Goal: Information Seeking & Learning: Learn about a topic

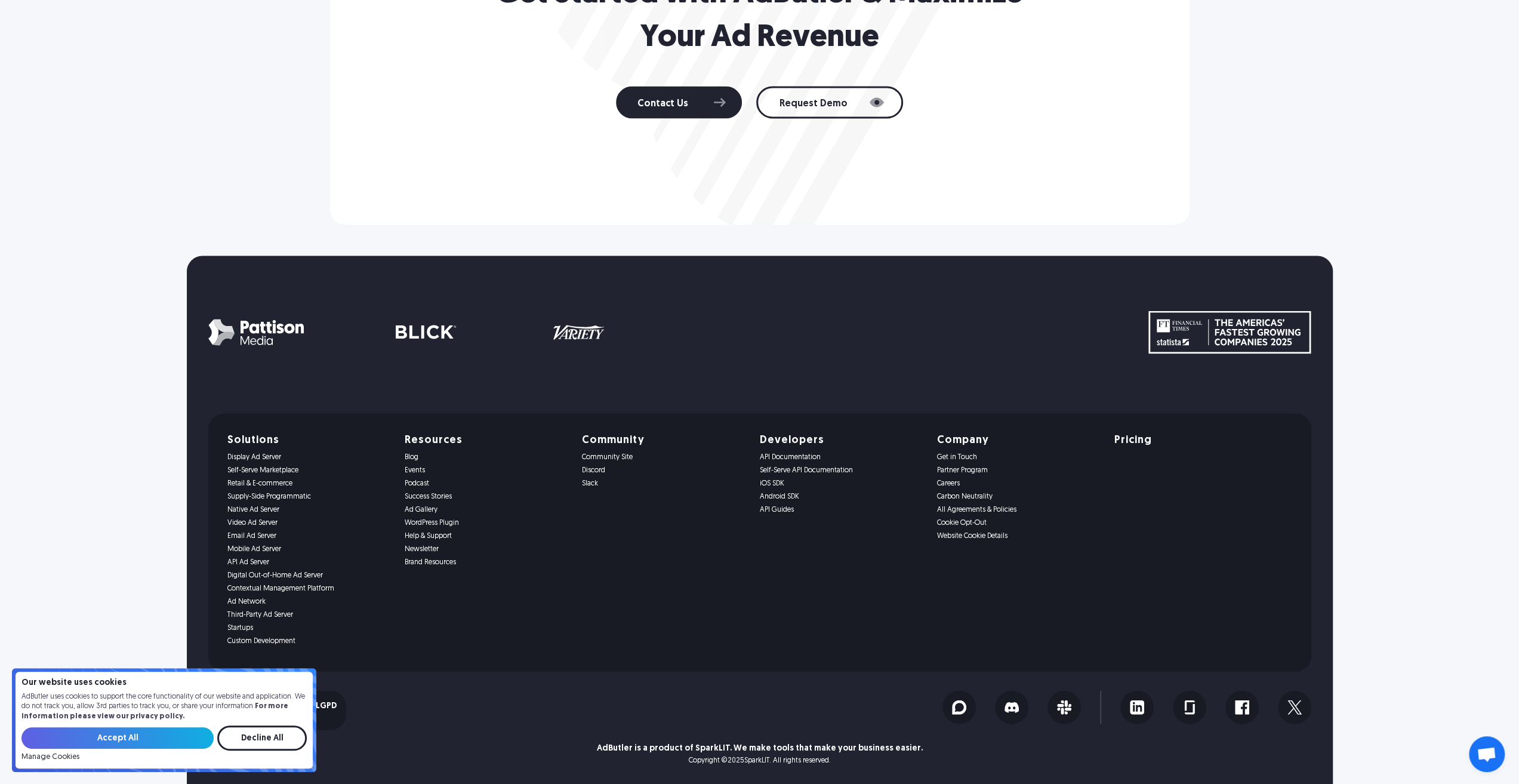
scroll to position [2310, 0]
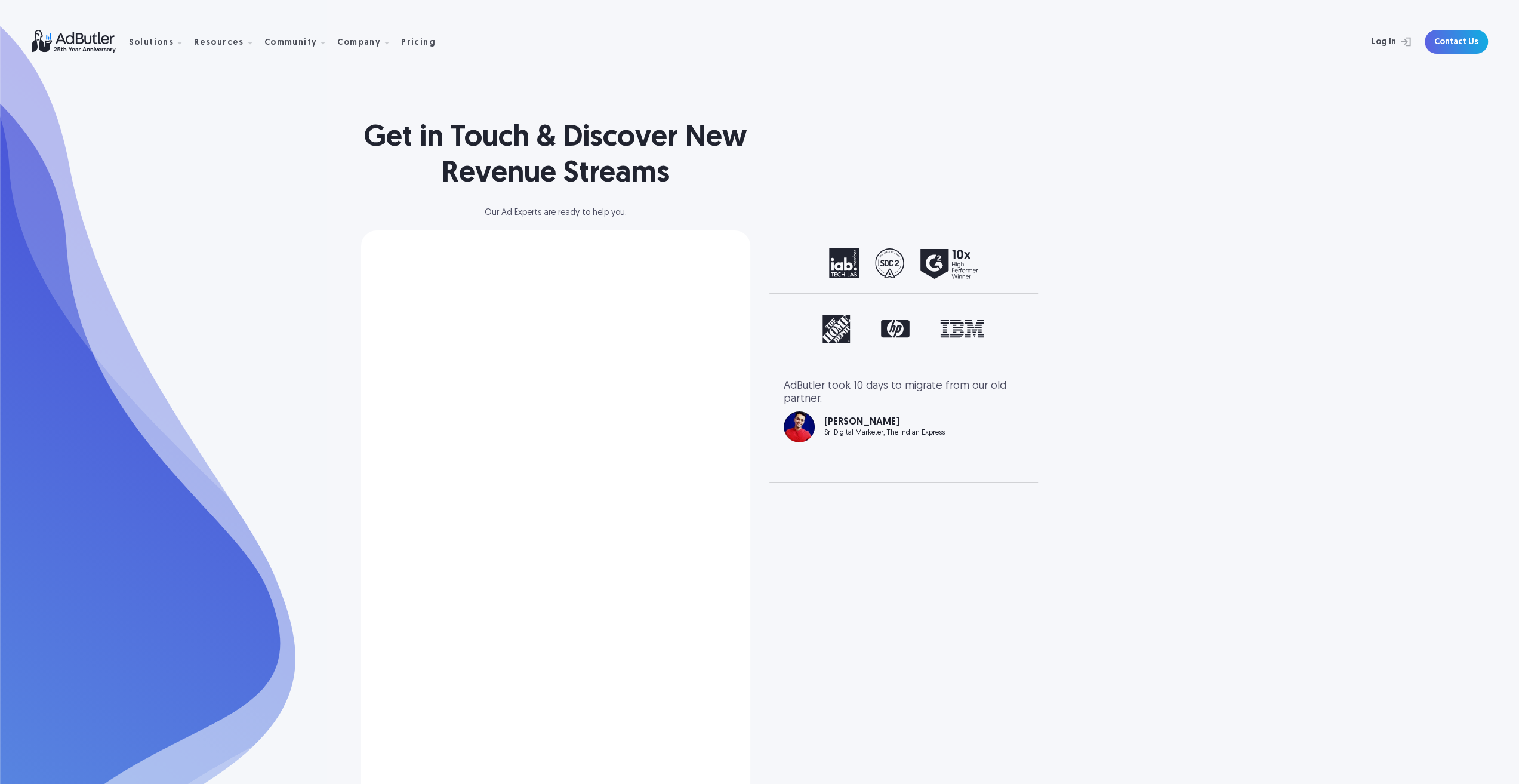
select select "[GEOGRAPHIC_DATA]"
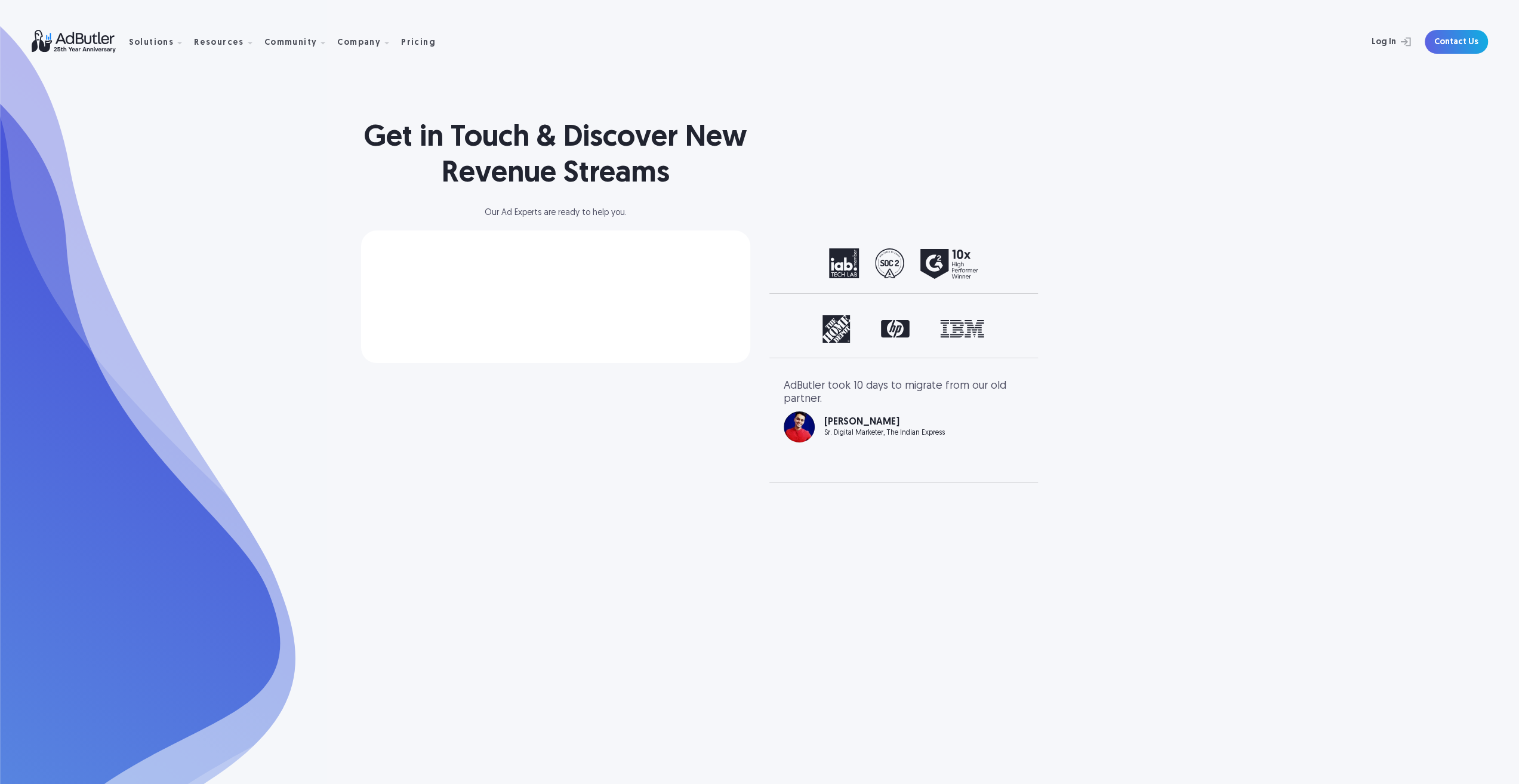
select select "[GEOGRAPHIC_DATA]"
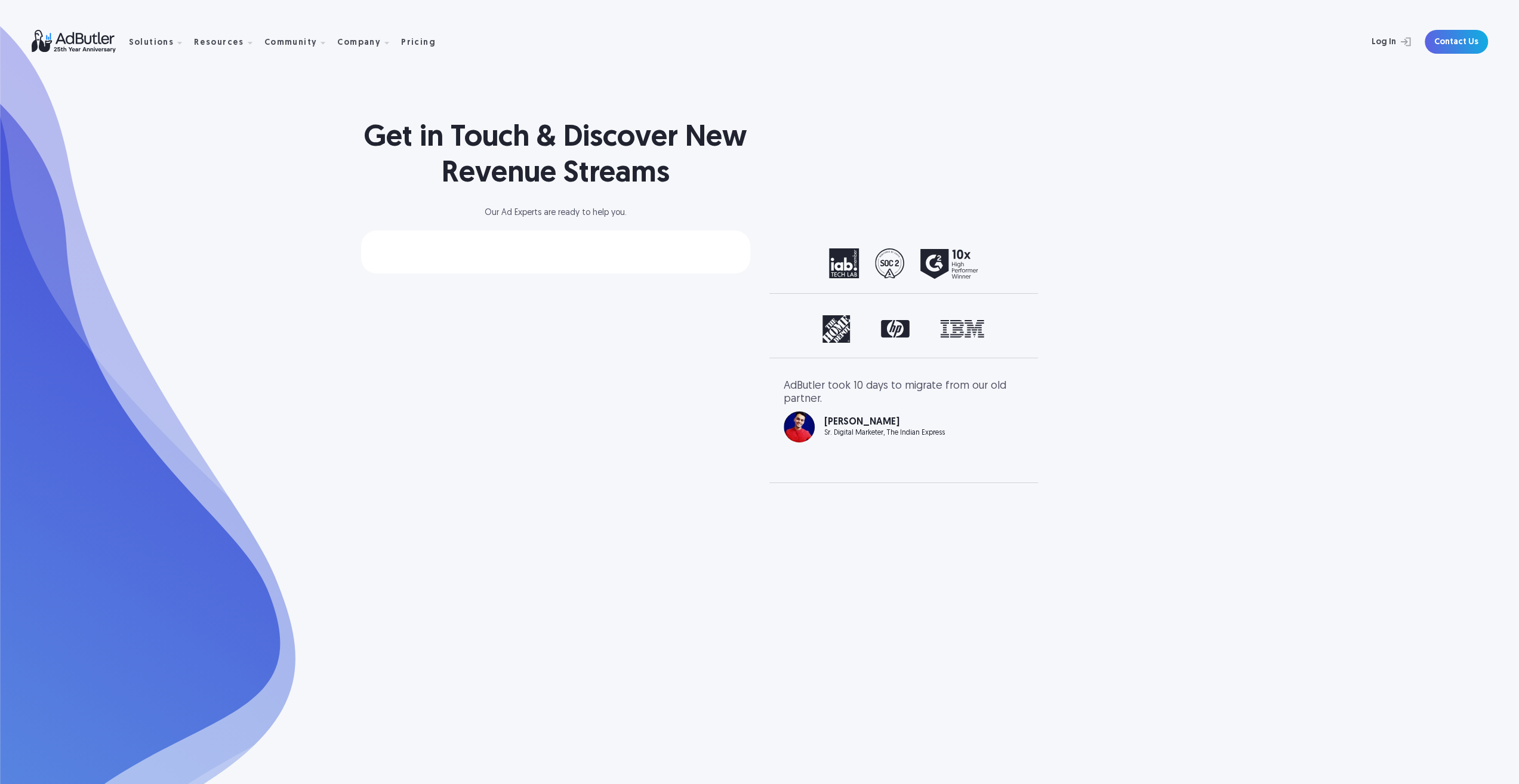
select select "[GEOGRAPHIC_DATA]"
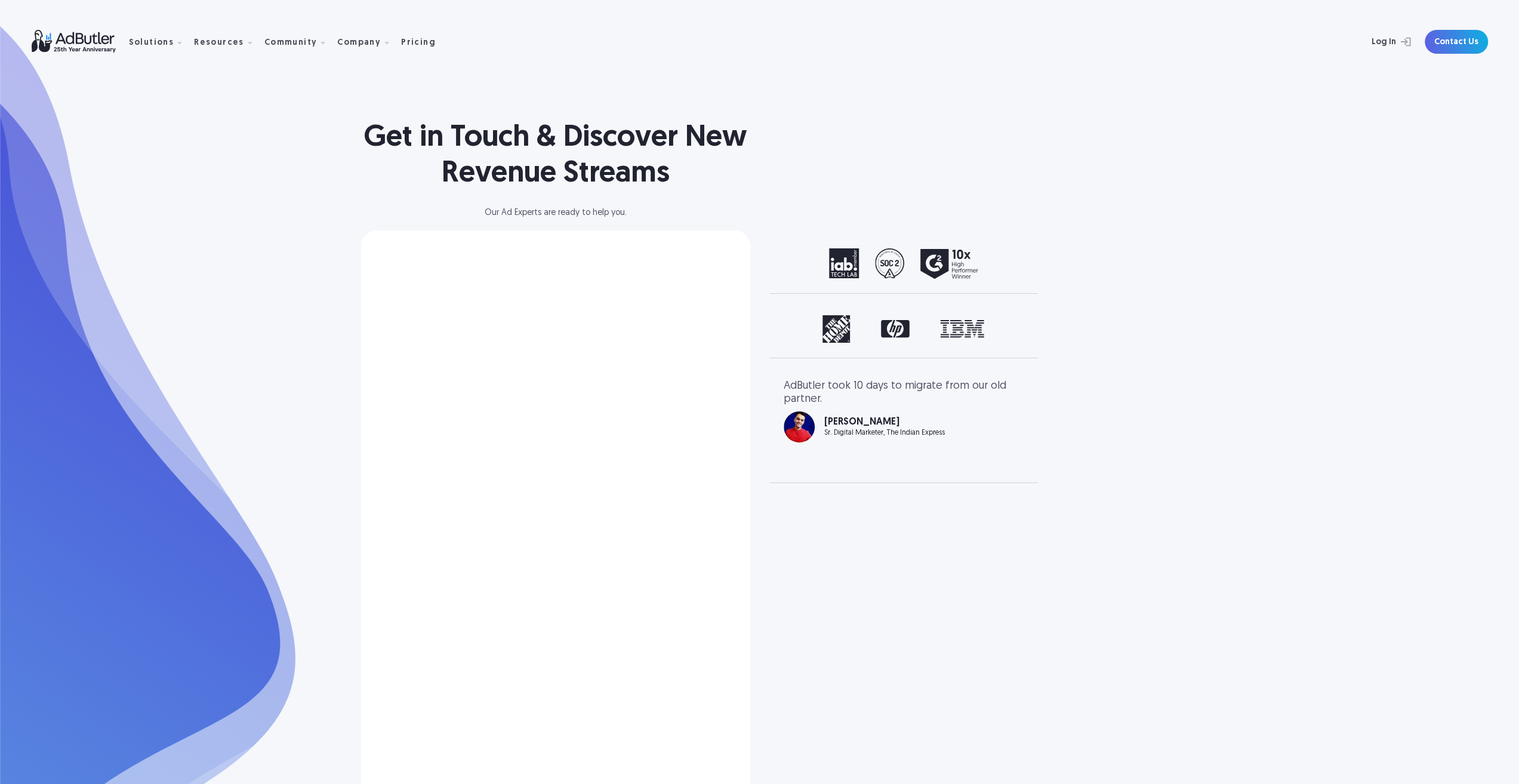
select select "[GEOGRAPHIC_DATA]"
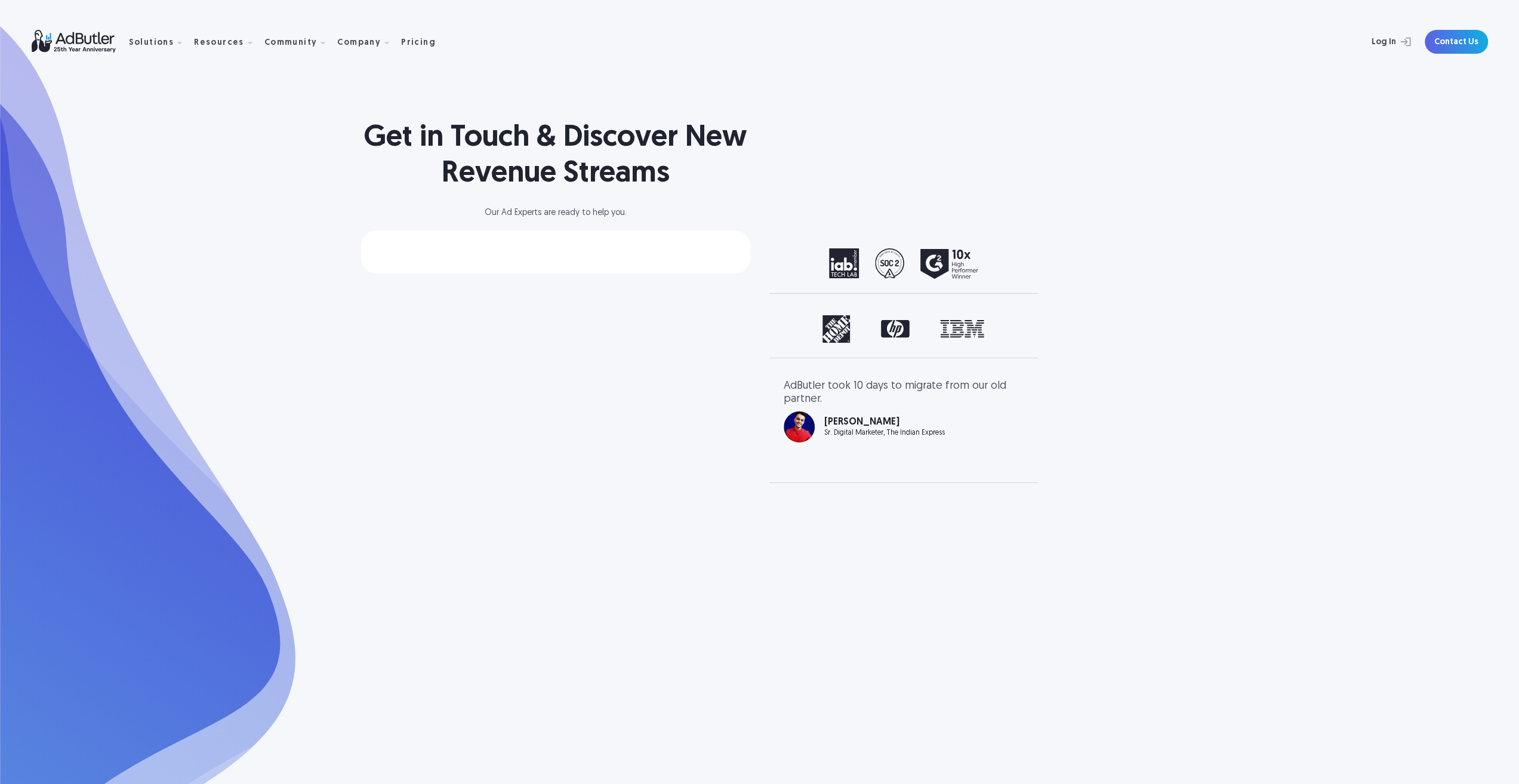
select select "[GEOGRAPHIC_DATA]"
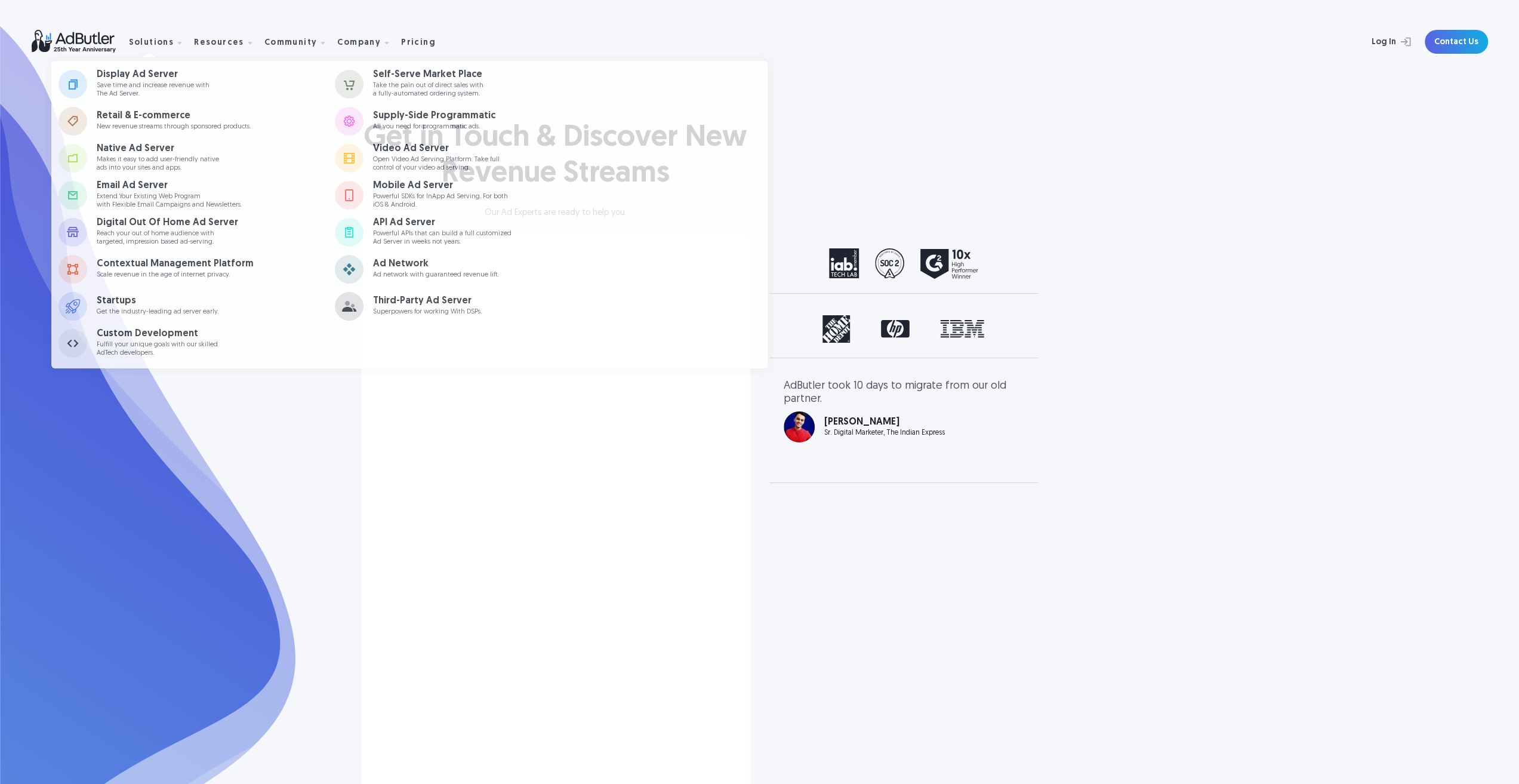
select select "[GEOGRAPHIC_DATA]"
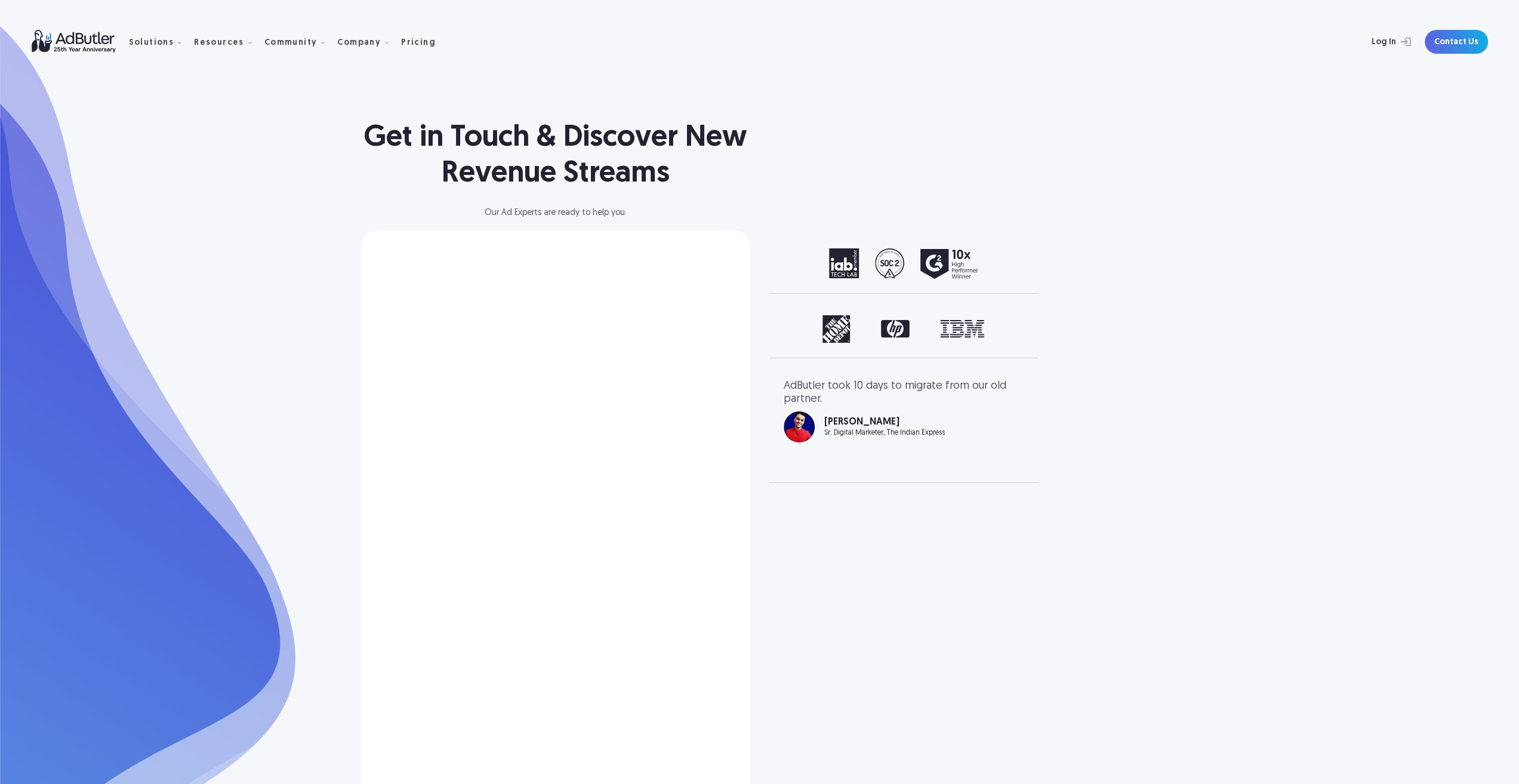
select select "North America"
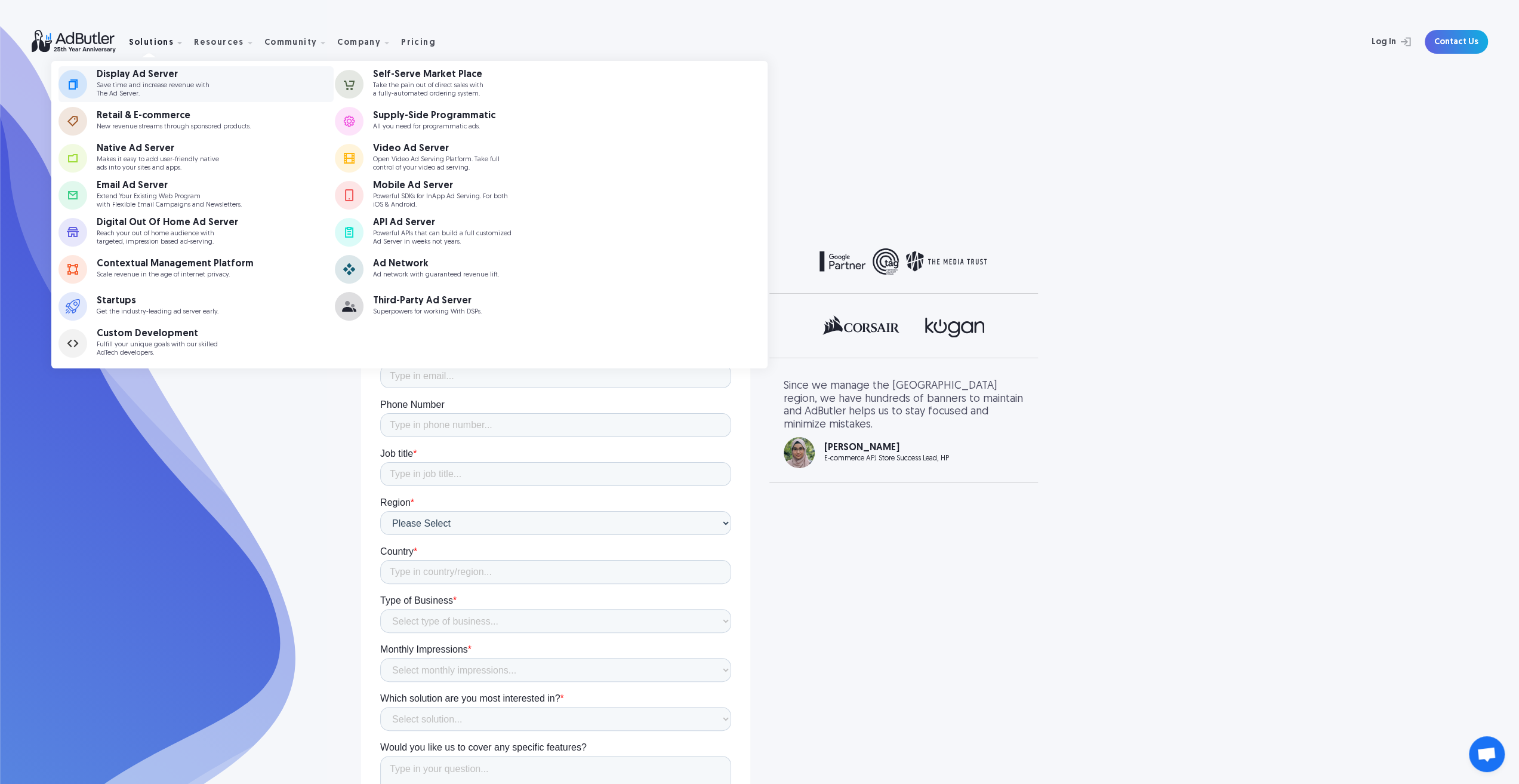
click at [175, 69] on div "Solutions Display Ad Server Save time and increase revenue with The Ad Server. …" at bounding box center [760, 42] width 1456 height 84
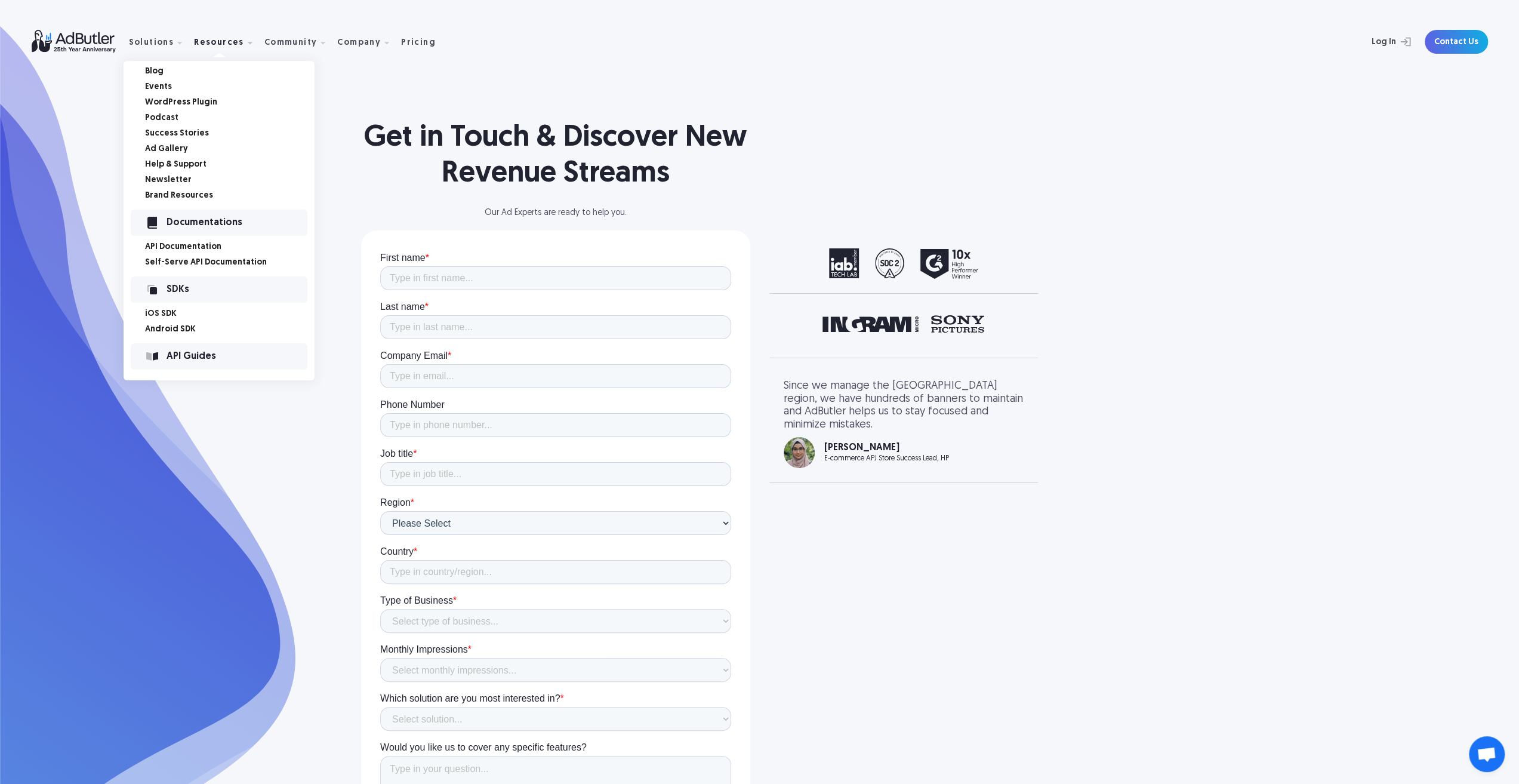
click at [161, 73] on link "Blog" at bounding box center [229, 71] width 170 height 8
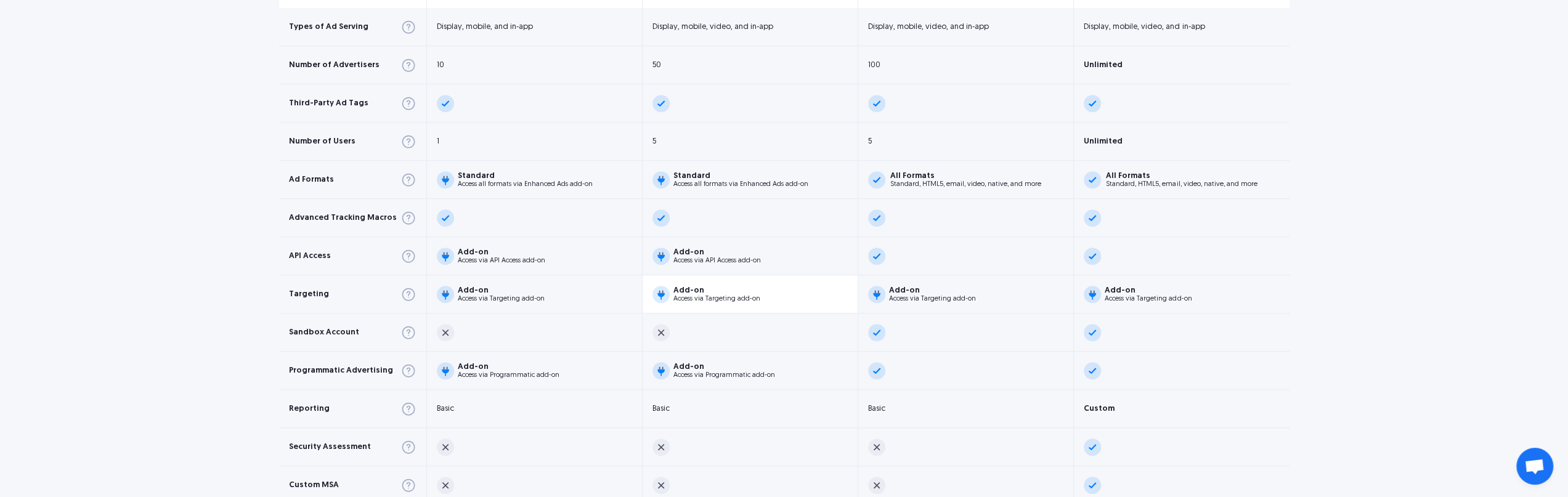
scroll to position [801, 0]
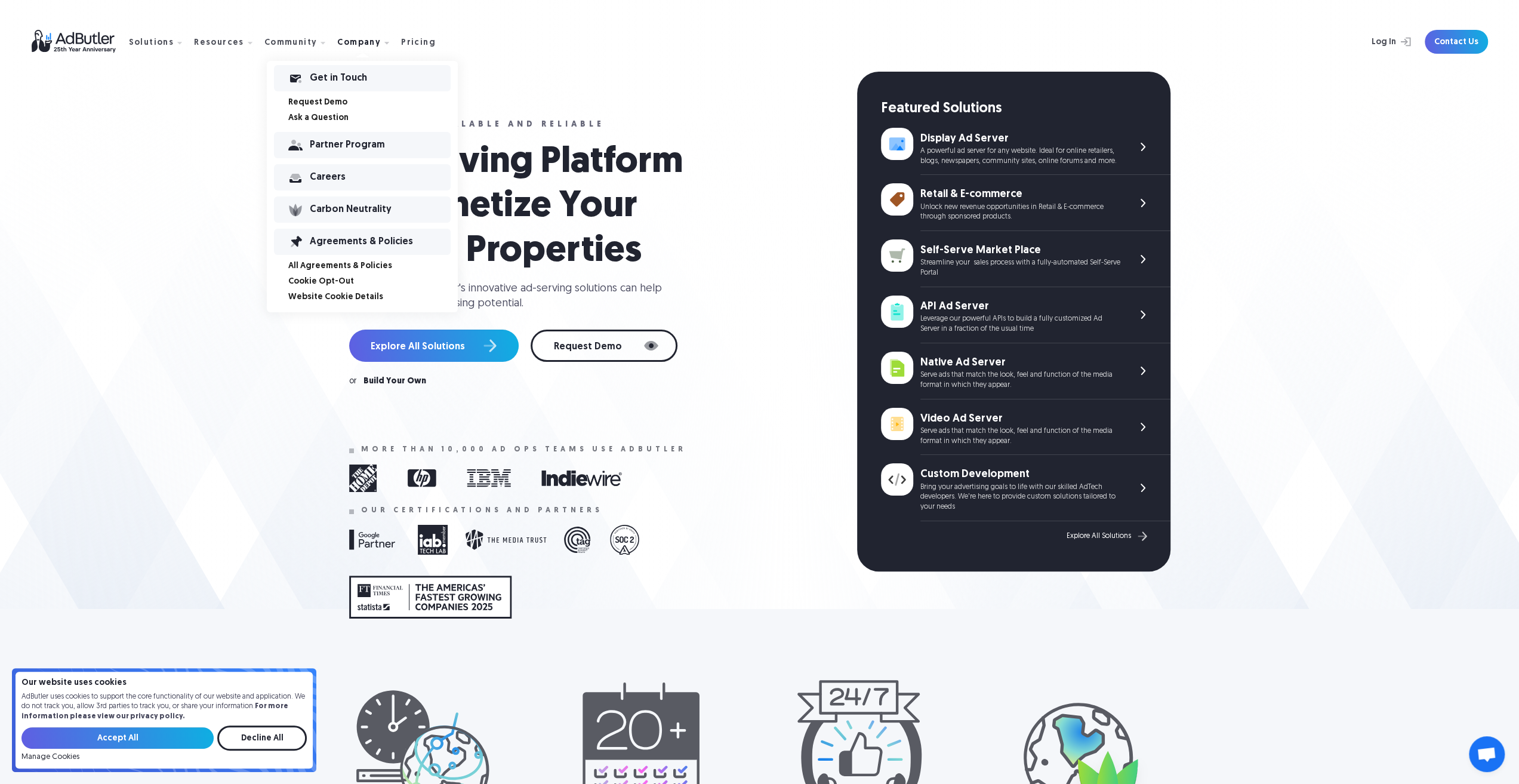
click at [319, 280] on link "Cookie Opt-Out" at bounding box center [373, 281] width 170 height 8
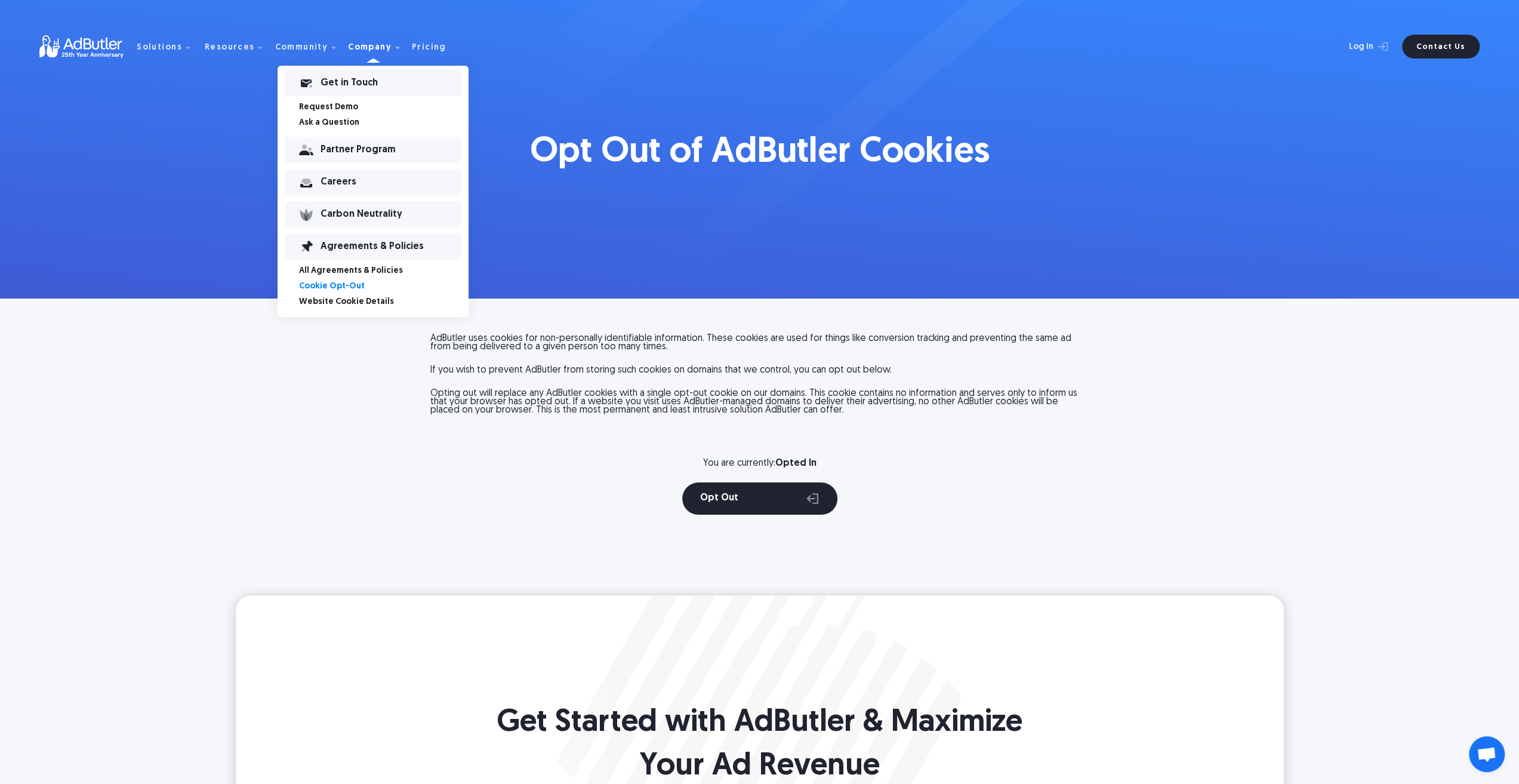
click at [336, 300] on link "Website Cookie Details" at bounding box center [383, 302] width 170 height 8
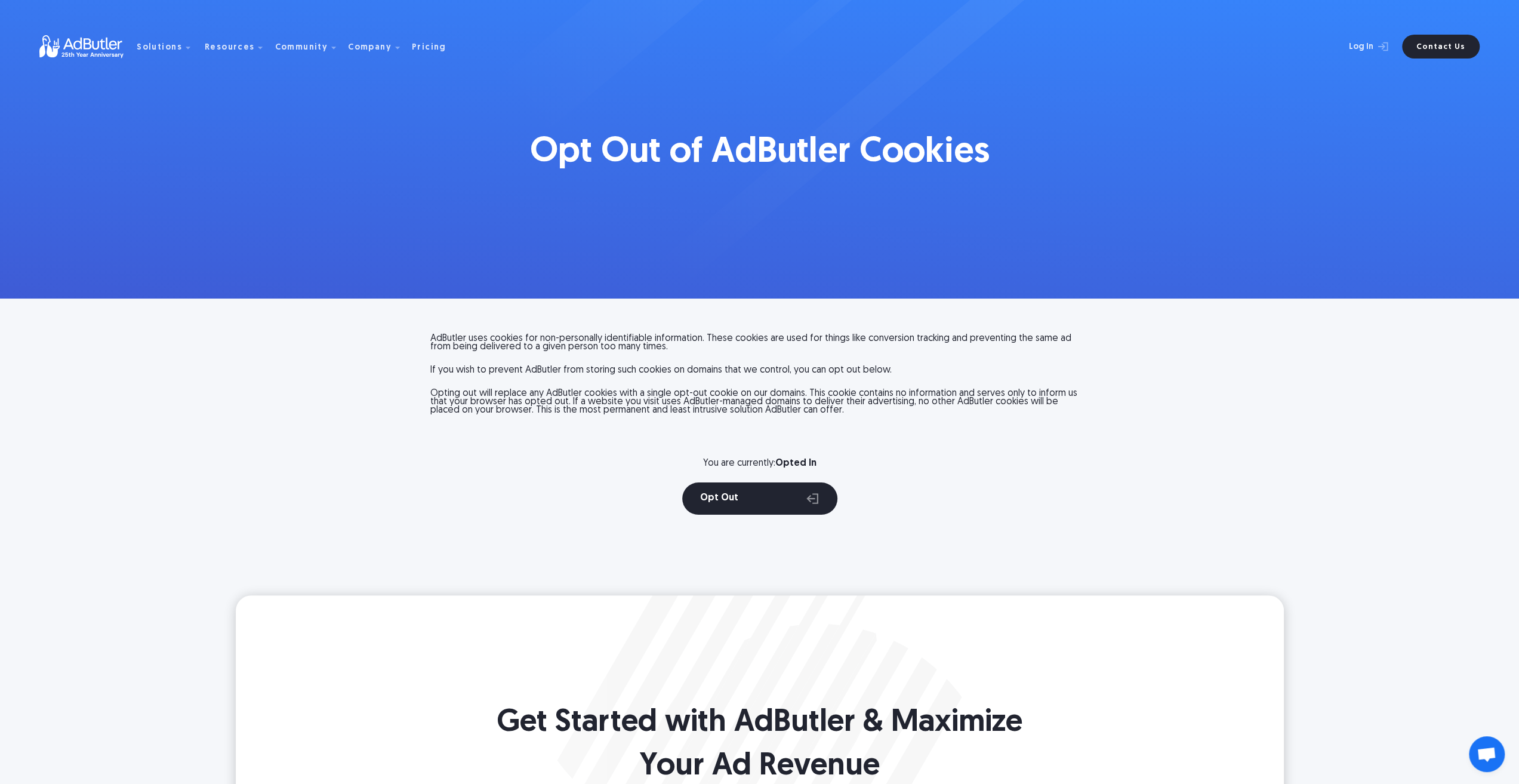
scroll to position [765, 0]
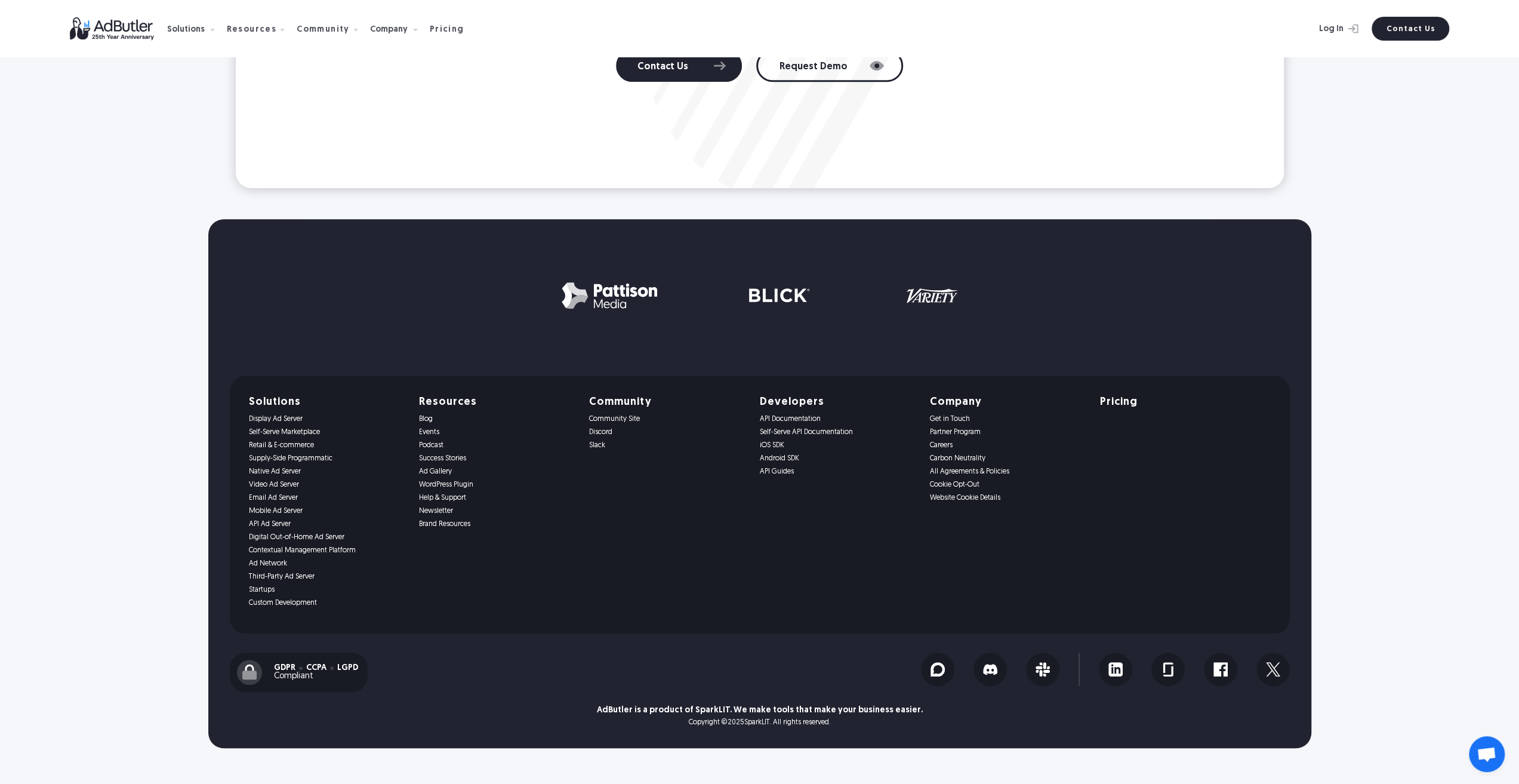
click at [970, 473] on link "All Agreements & Policies" at bounding box center [1007, 471] width 155 height 8
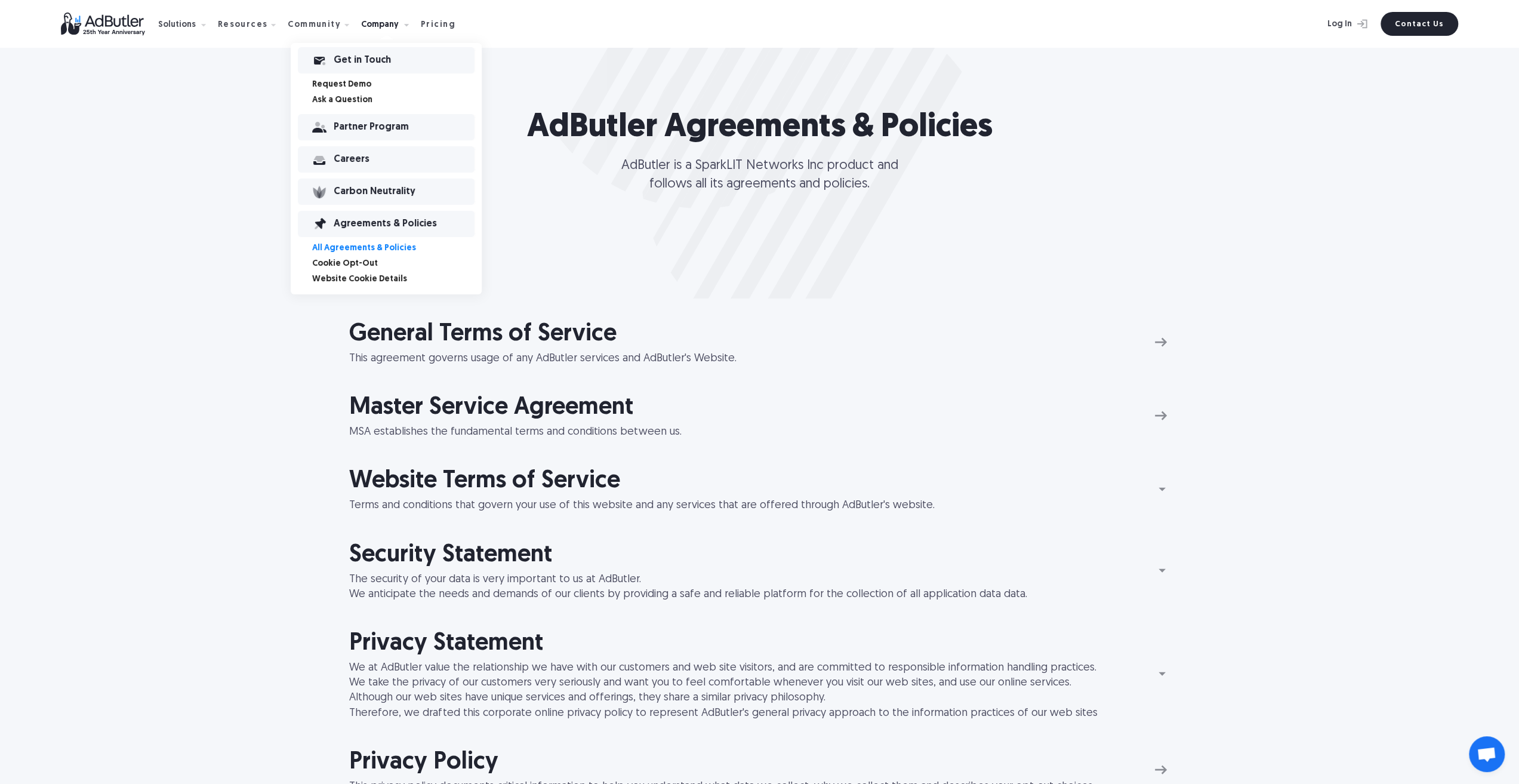
click at [349, 155] on div "Careers" at bounding box center [404, 159] width 141 height 8
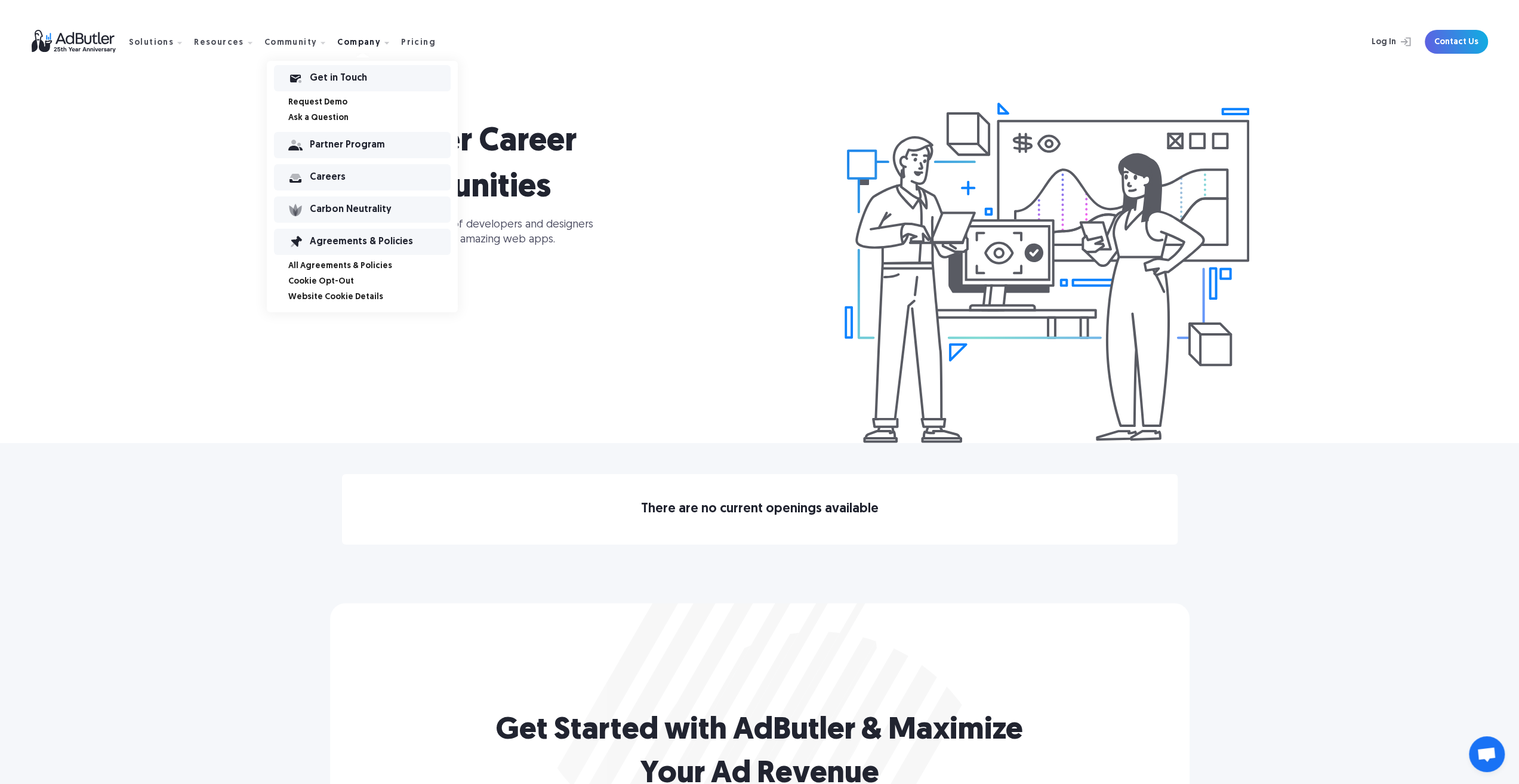
click at [303, 118] on link "Ask a Question" at bounding box center [373, 118] width 170 height 8
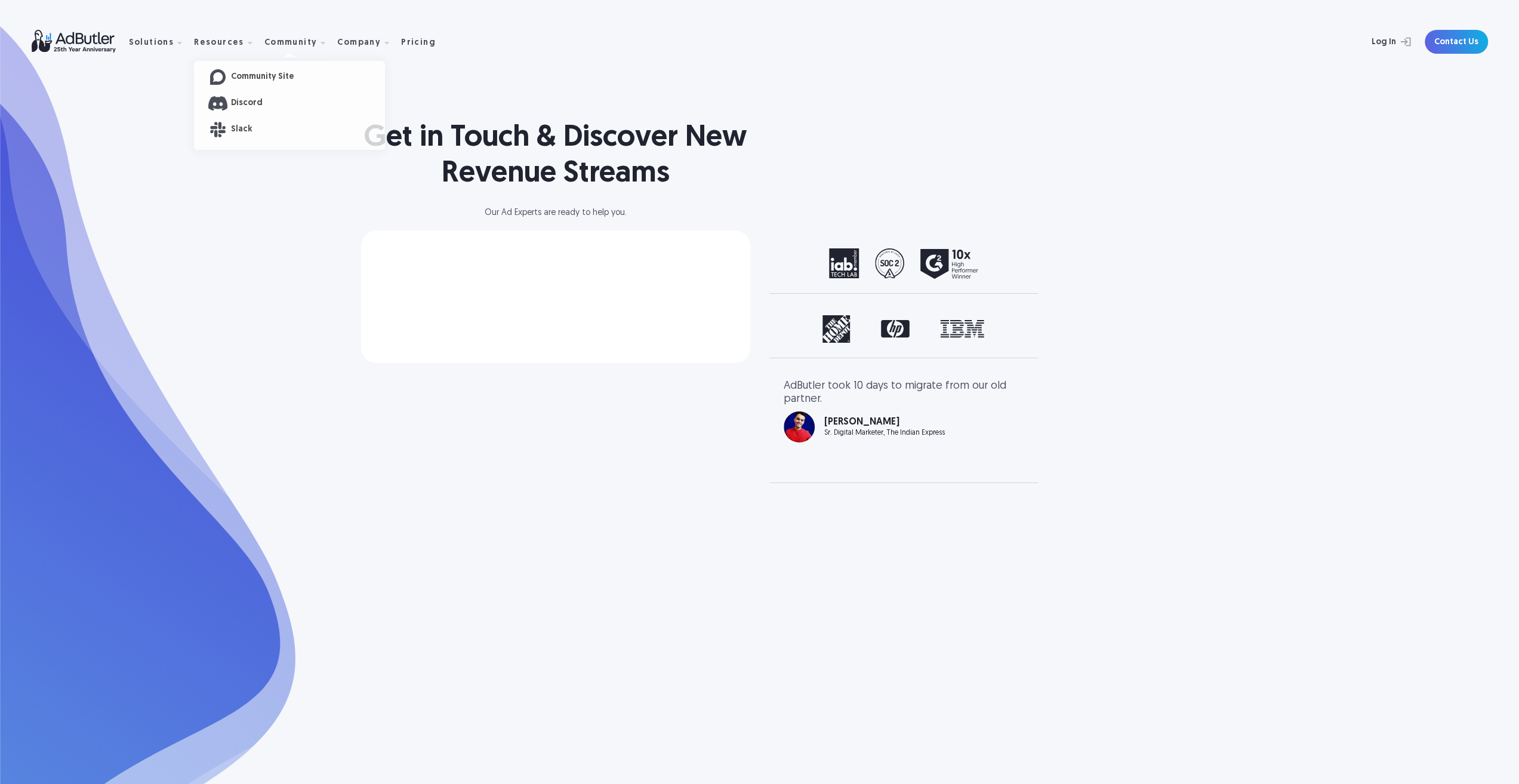
select select "North America"
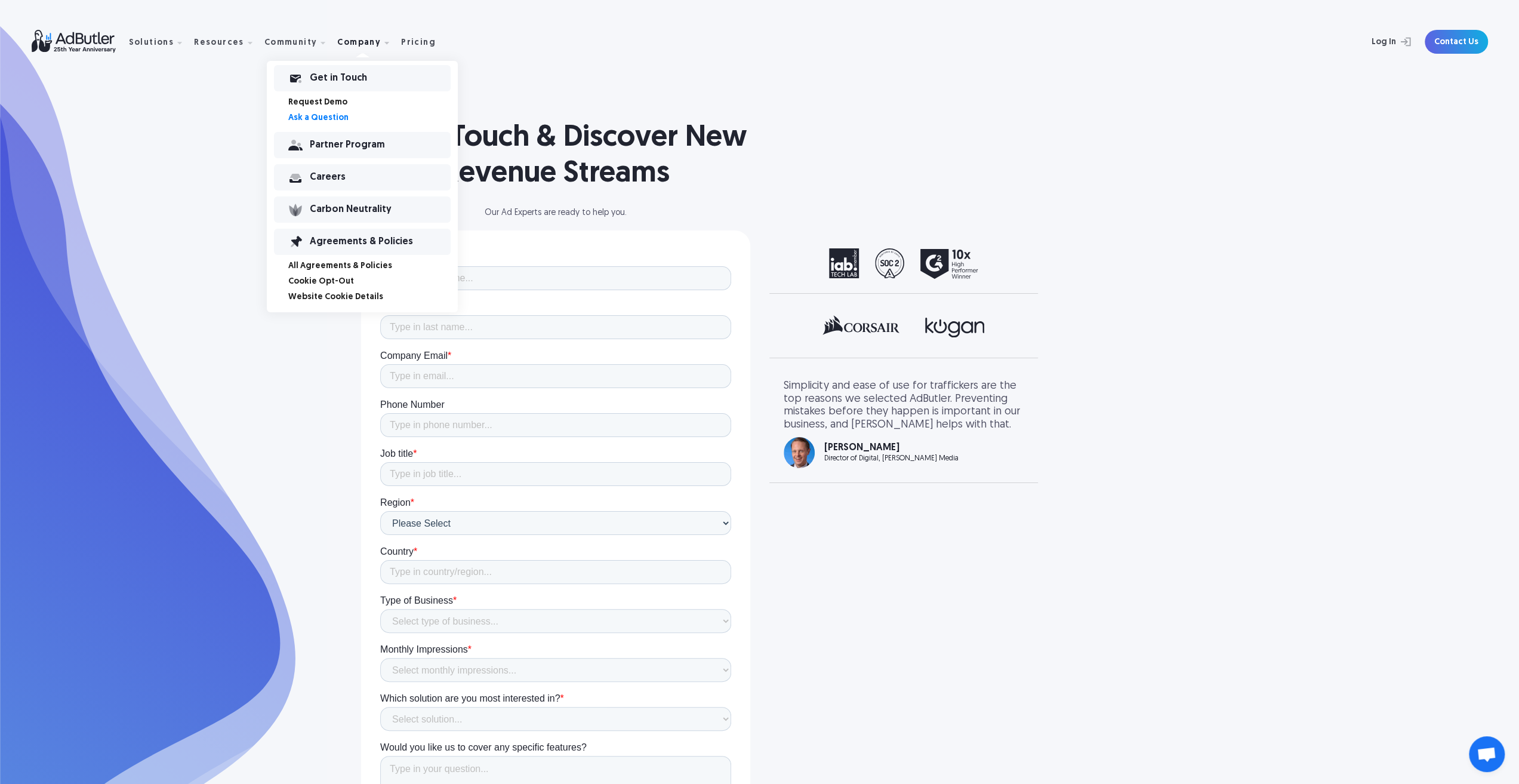
click at [355, 146] on div "Partner Program" at bounding box center [380, 145] width 141 height 8
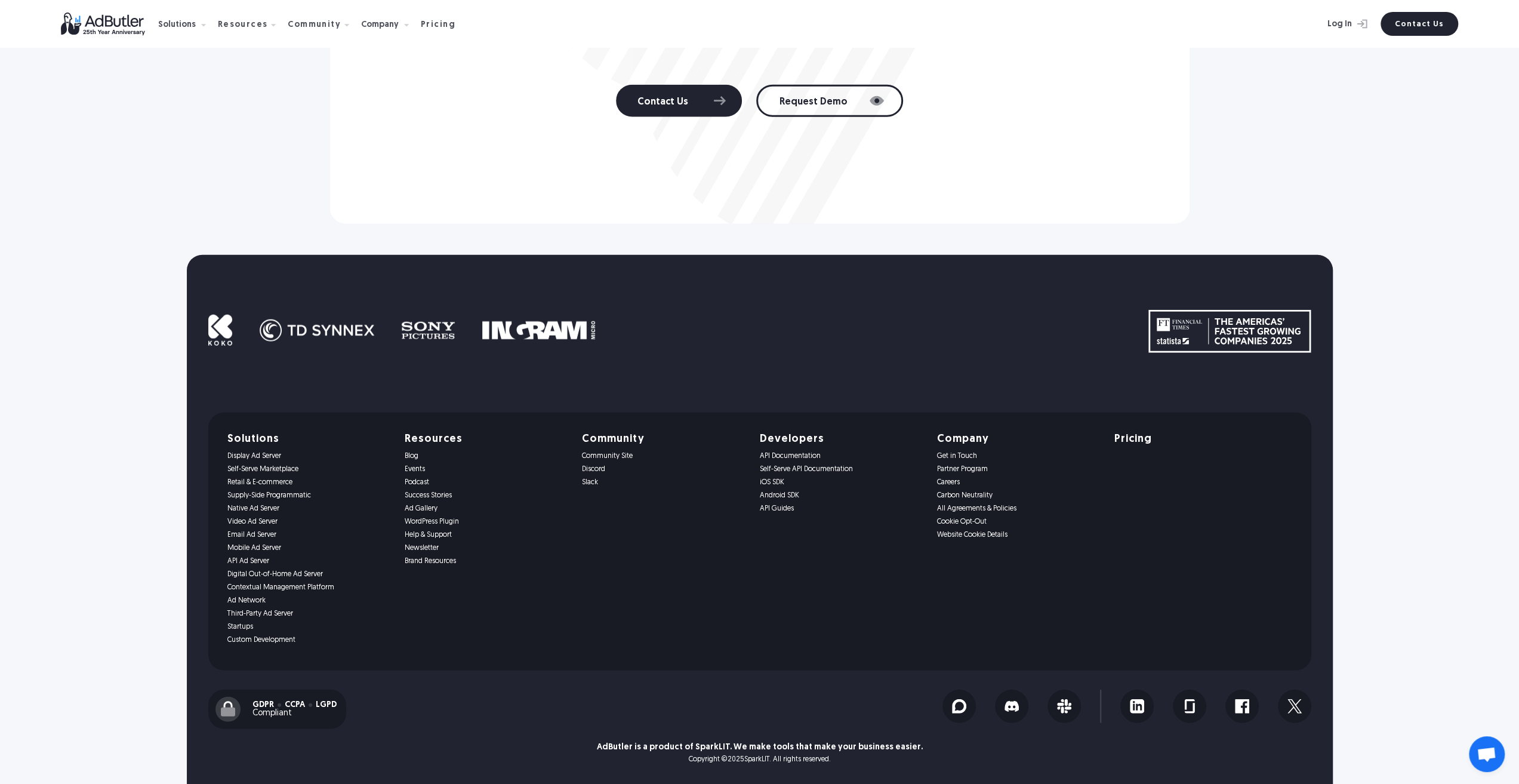
scroll to position [2870, 0]
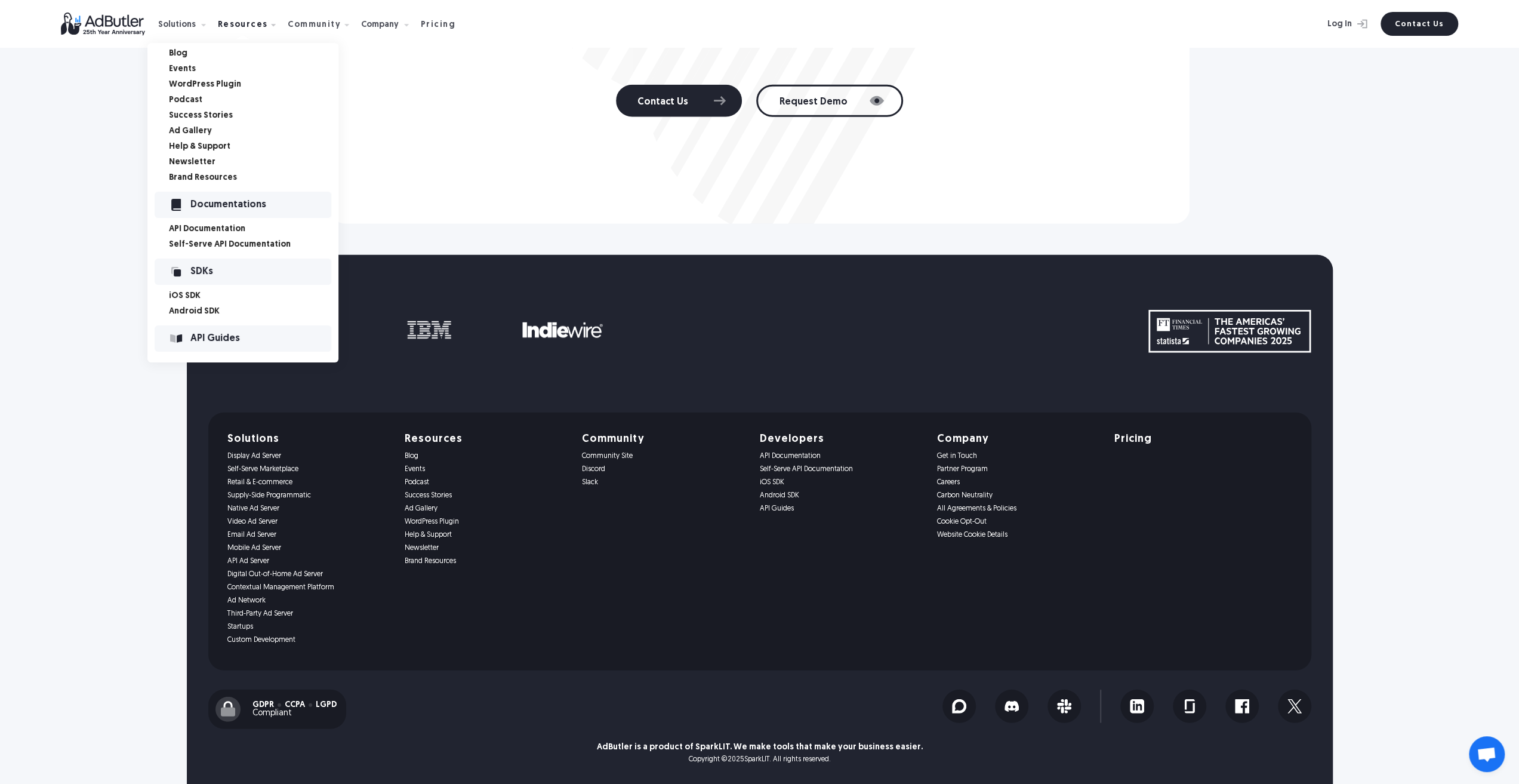
click at [215, 230] on link "API Documentation" at bounding box center [254, 229] width 170 height 8
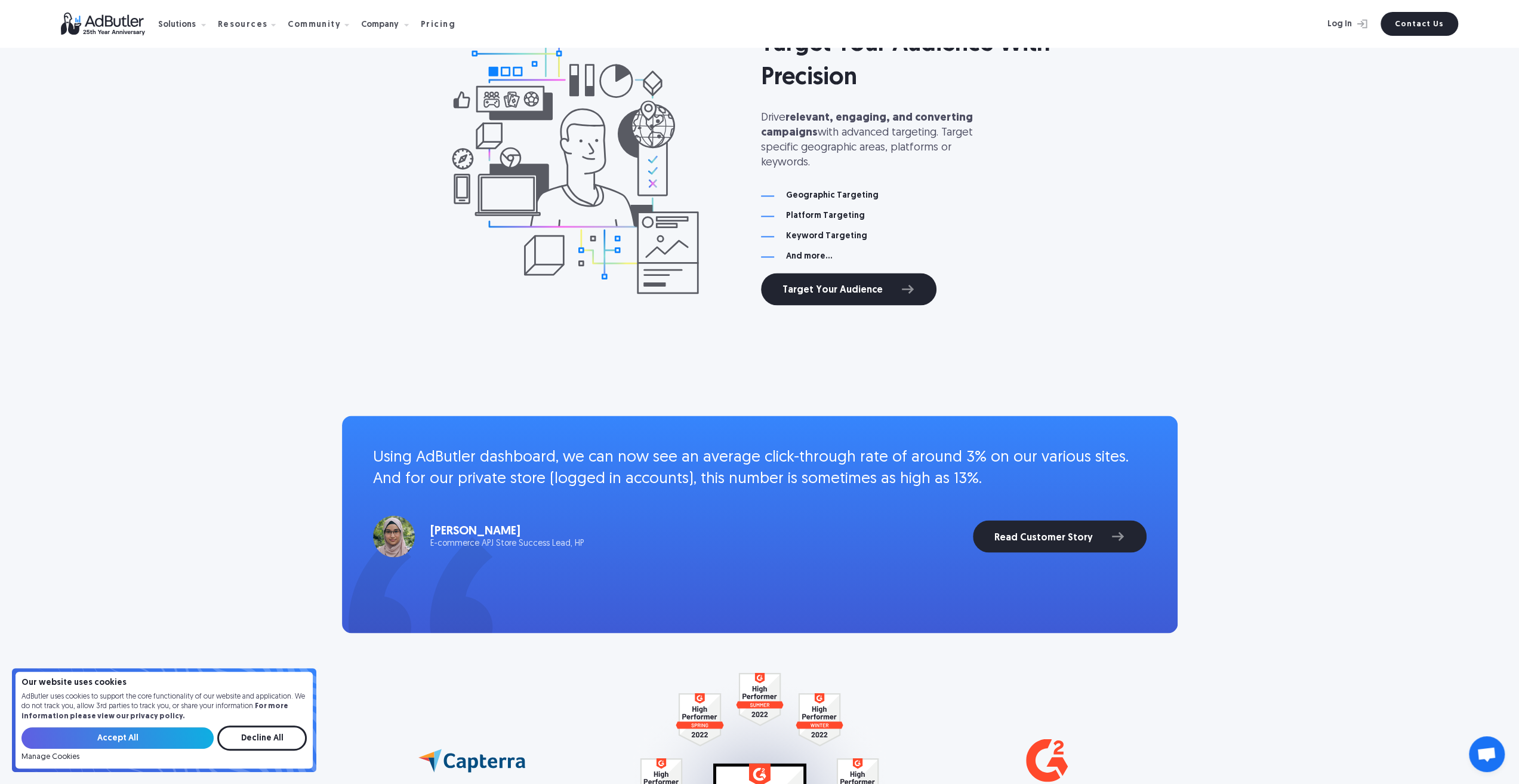
scroll to position [1910, 0]
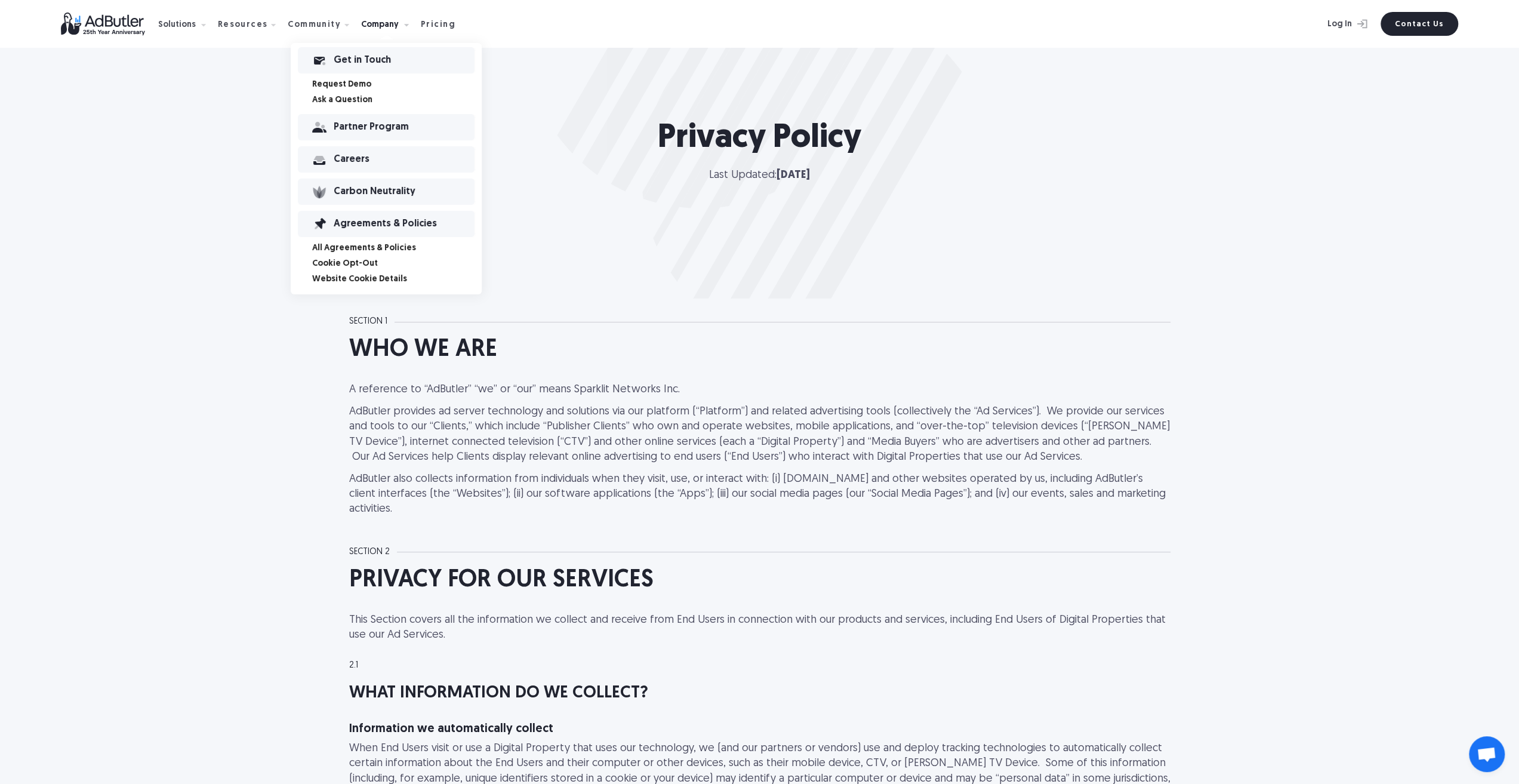
click at [329, 85] on link "Request Demo" at bounding box center [397, 85] width 170 height 8
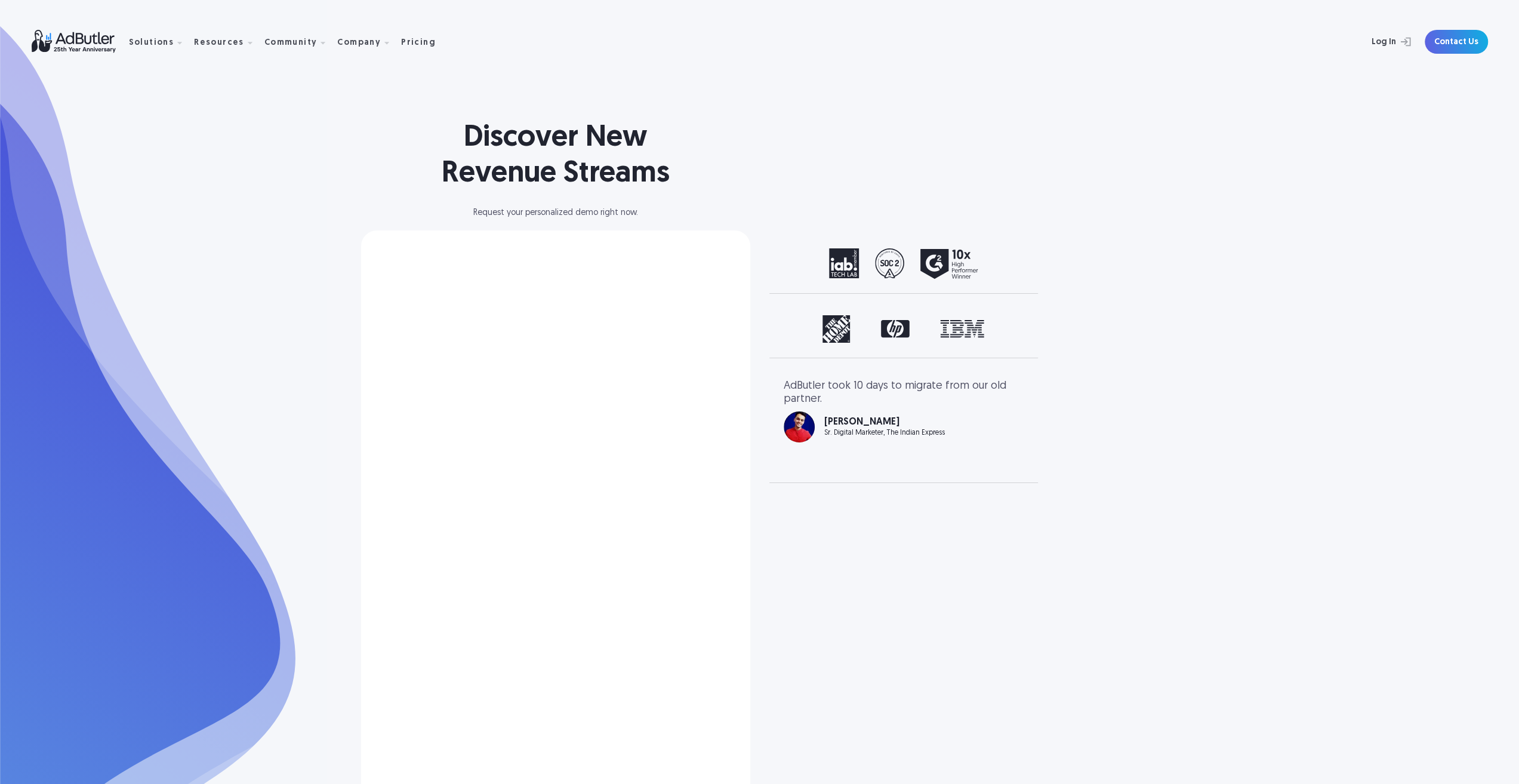
select select "North America"
select select "[GEOGRAPHIC_DATA]"
select select "North America"
select select "[GEOGRAPHIC_DATA]"
select select "North America"
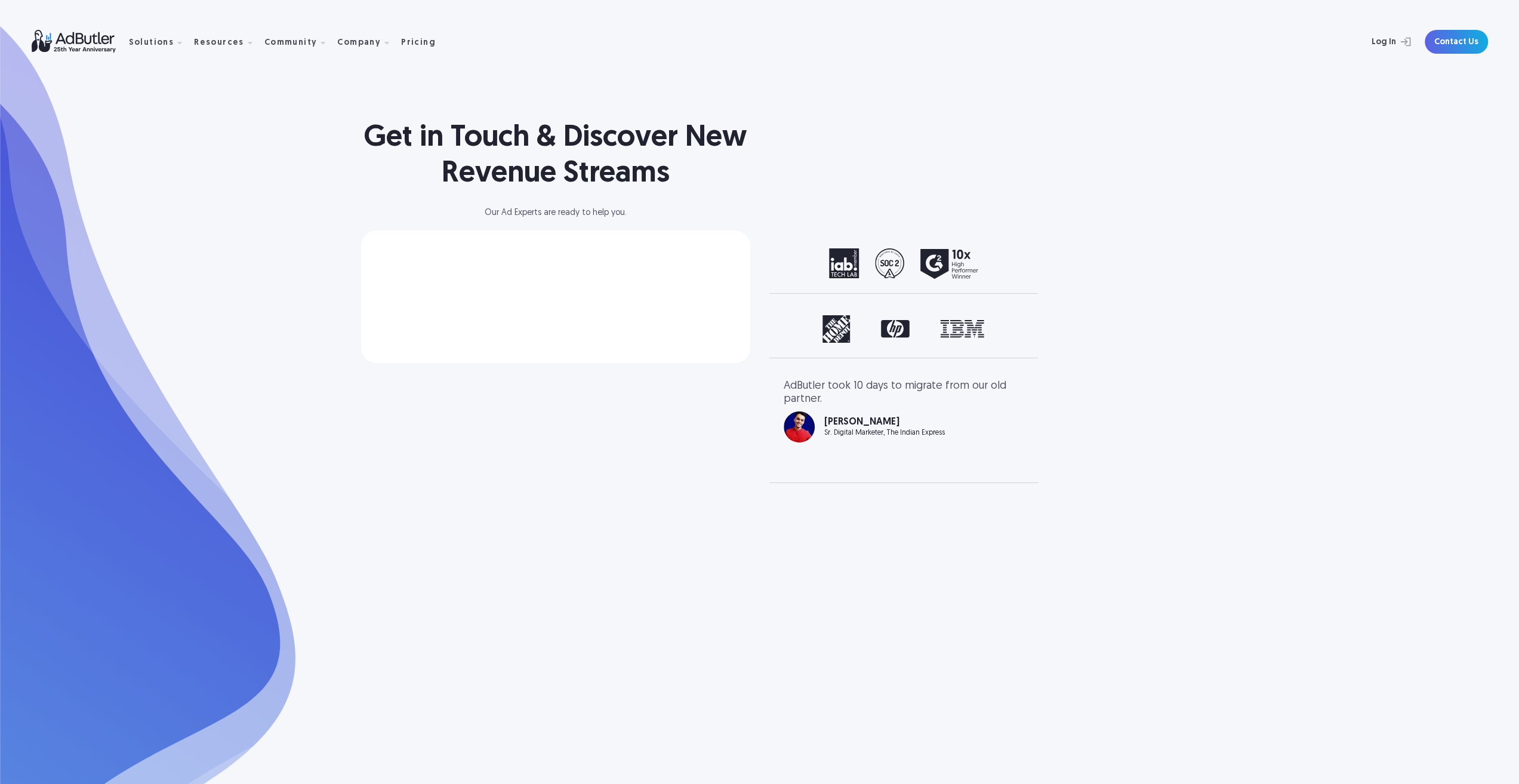
select select "North America"
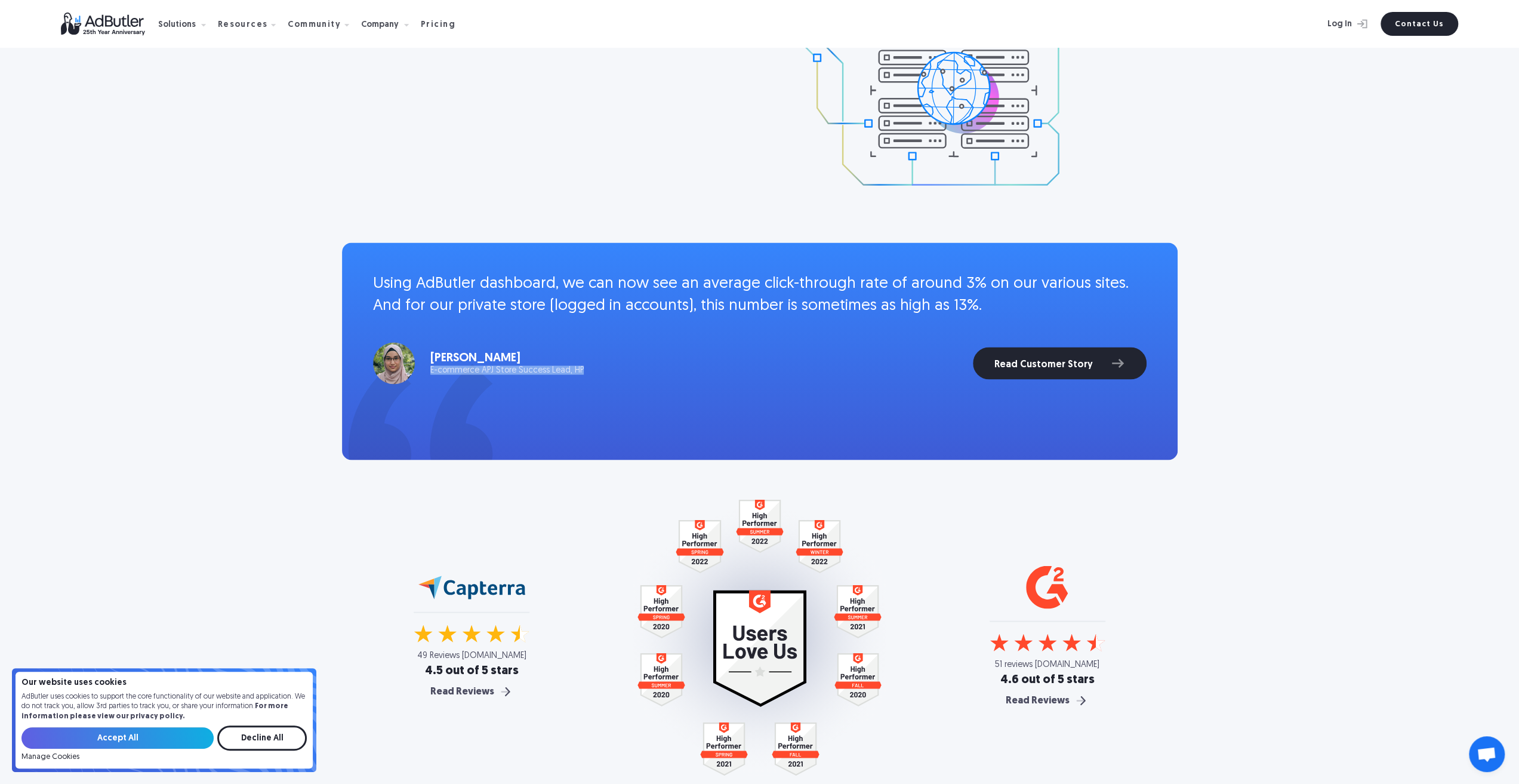
drag, startPoint x: 589, startPoint y: 370, endPoint x: 429, endPoint y: 370, distance: 160.0
click at [429, 370] on div "Fairoza Hisham E-commerce APJ Store Success Lead, HP Read Customer Story" at bounding box center [759, 362] width 773 height 42
copy div "E-commerce APJ Store Success Lead, HP"
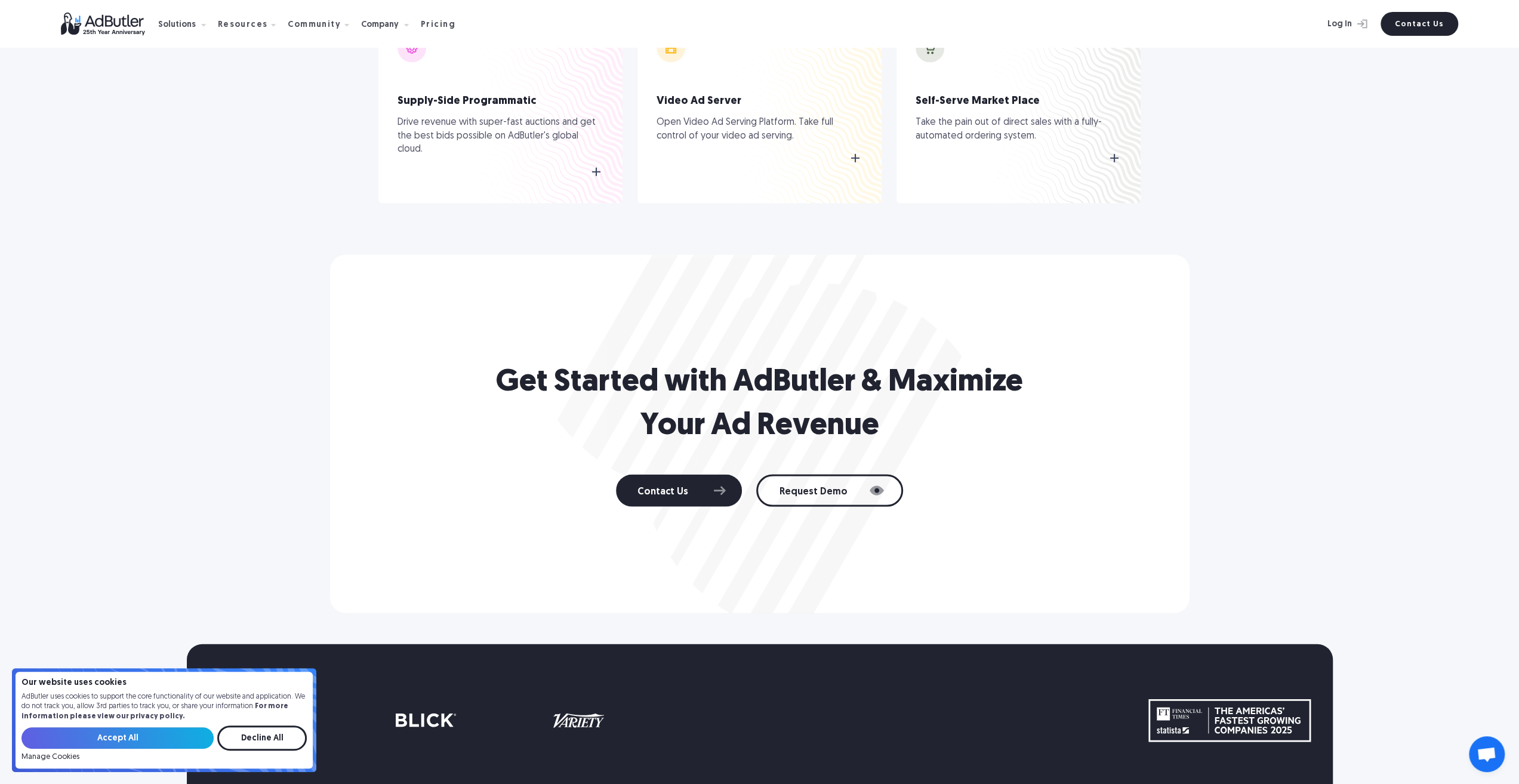
scroll to position [6745, 0]
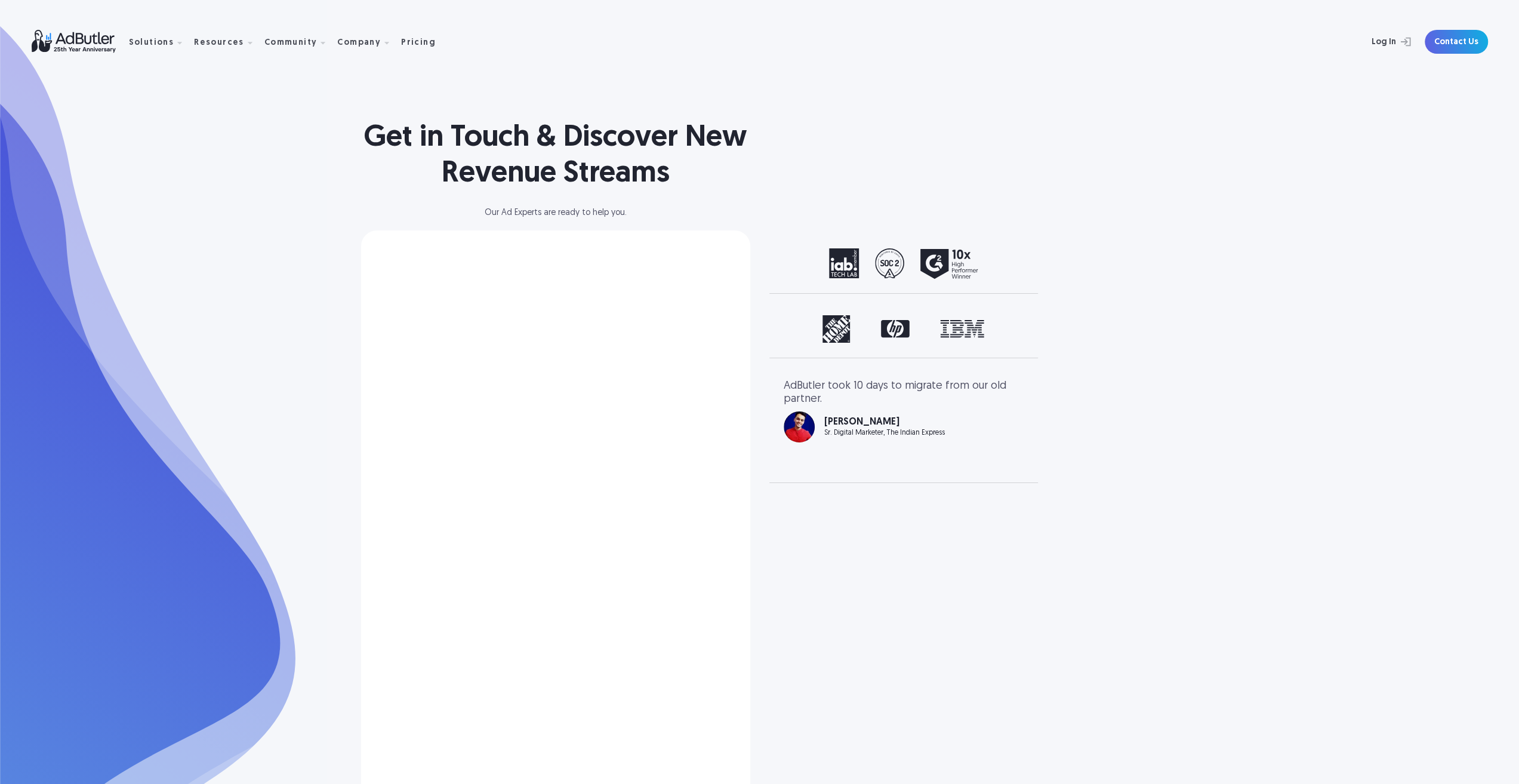
select select "[GEOGRAPHIC_DATA]"
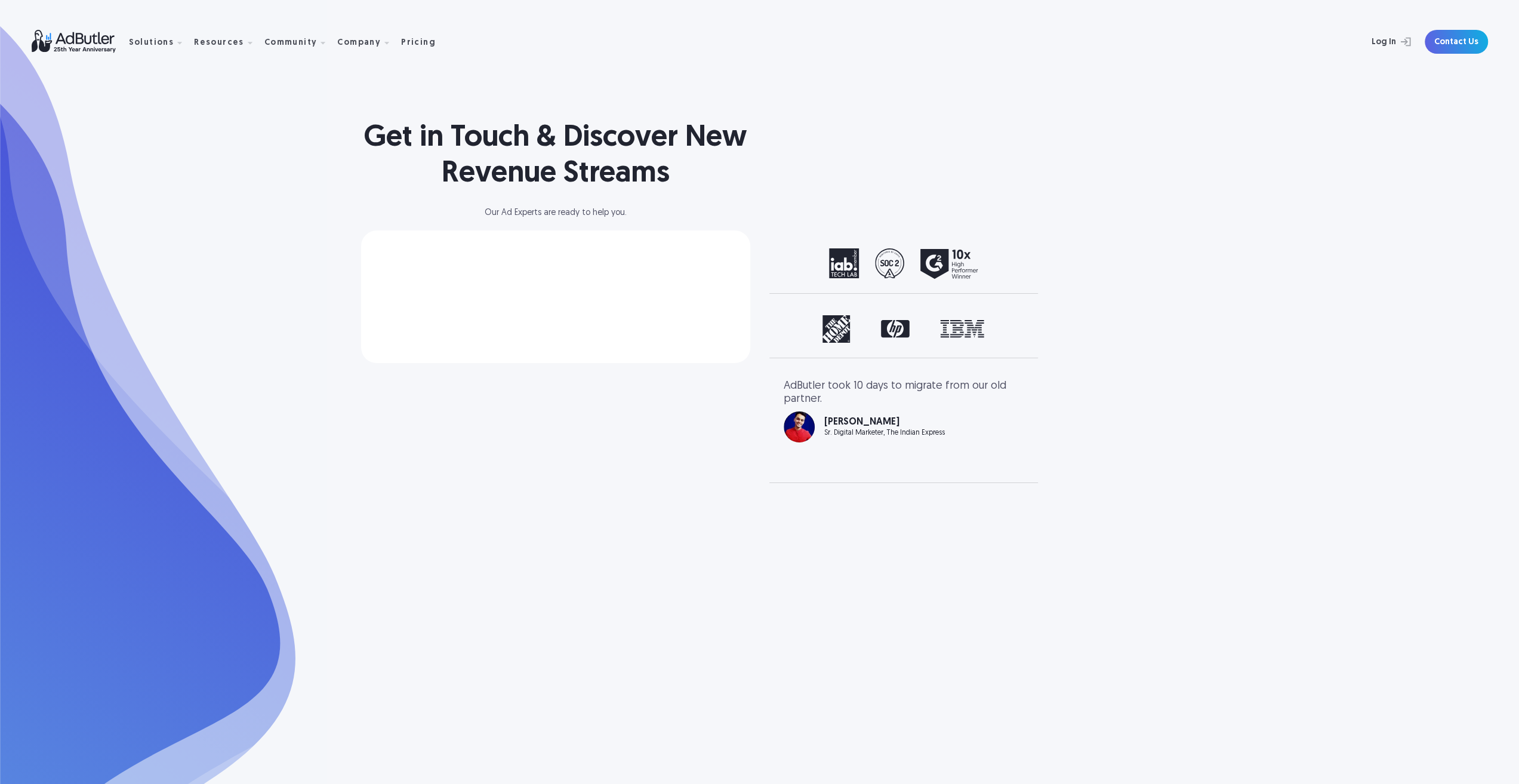
select select "[GEOGRAPHIC_DATA]"
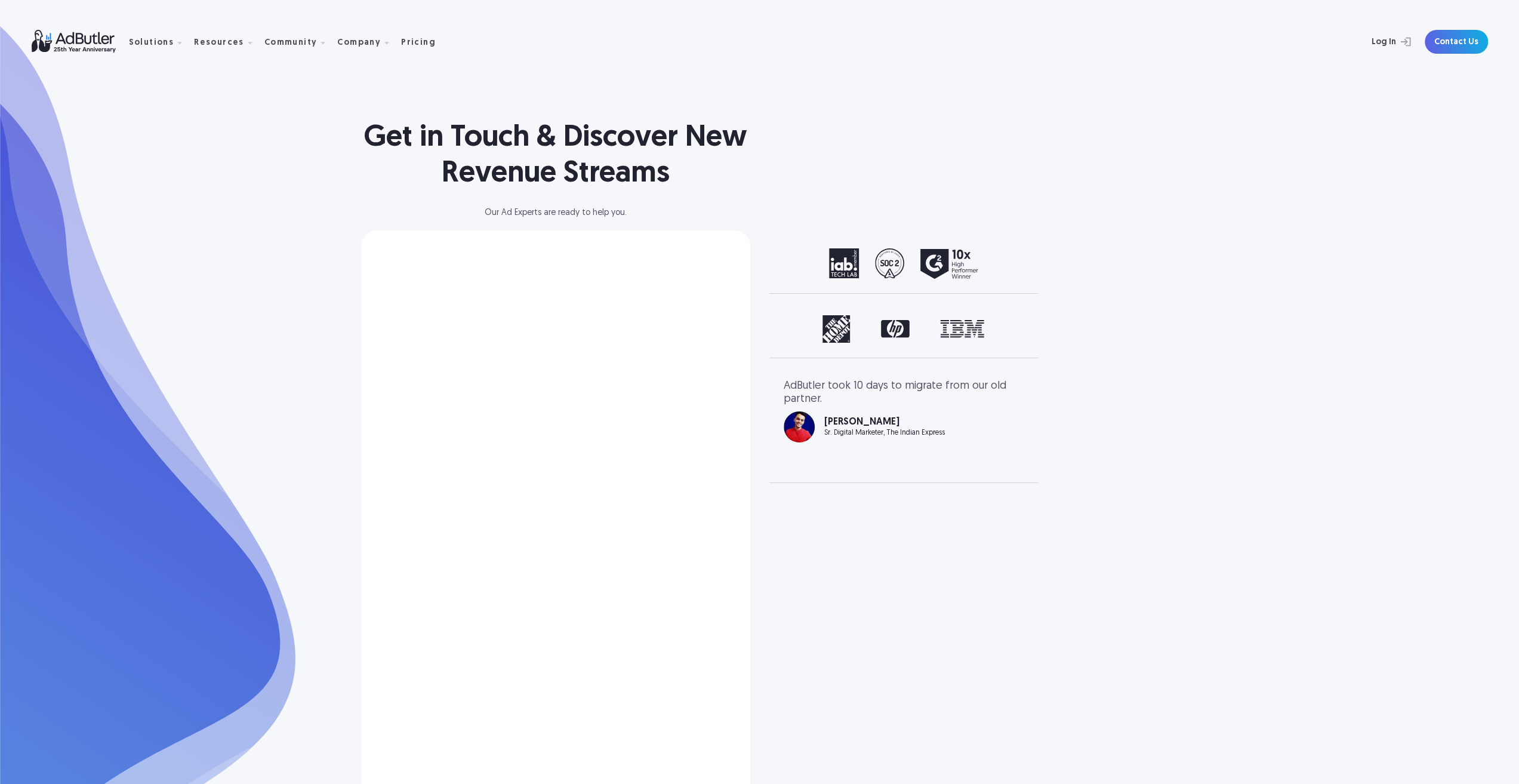
select select "North America"
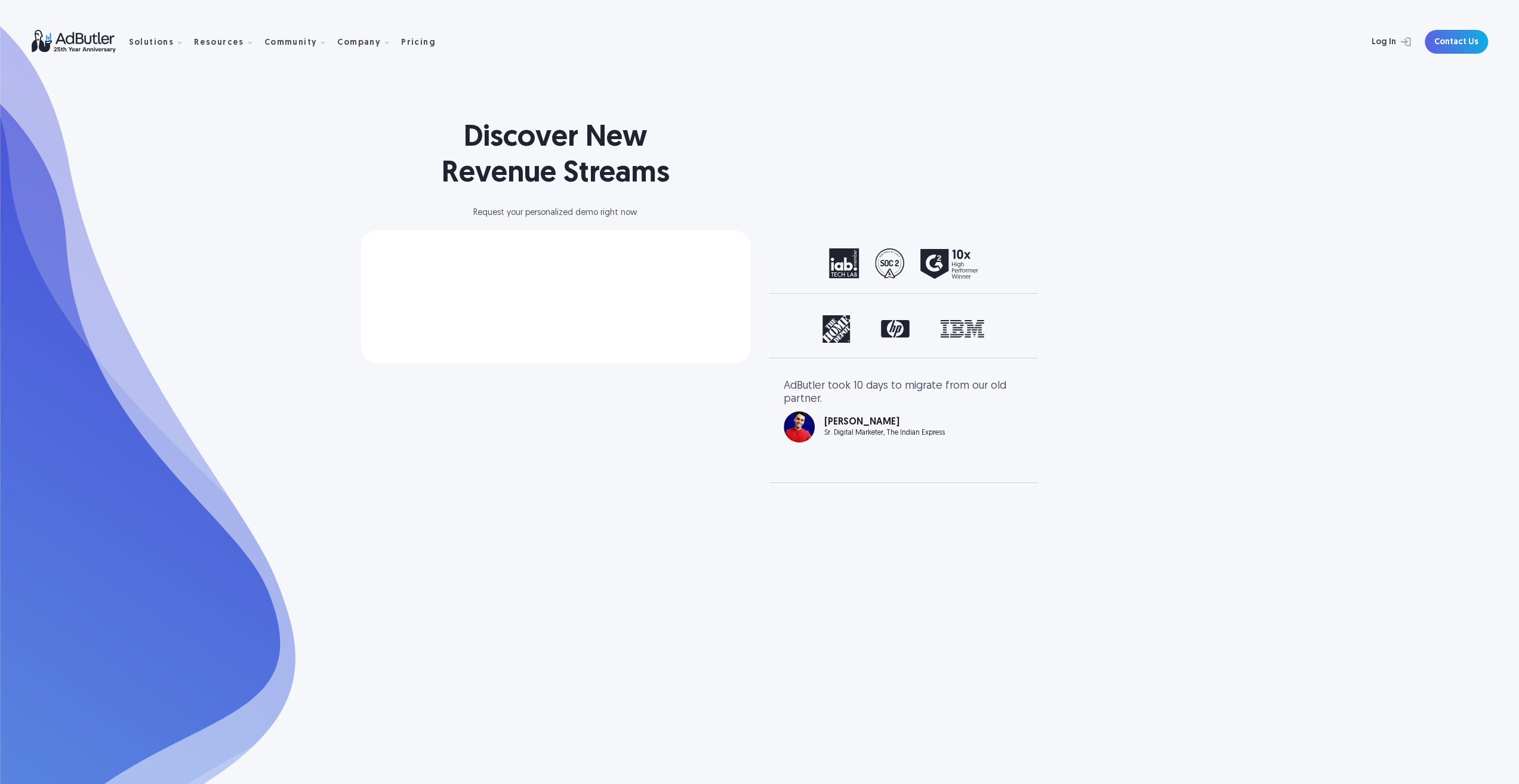
select select "[GEOGRAPHIC_DATA]"
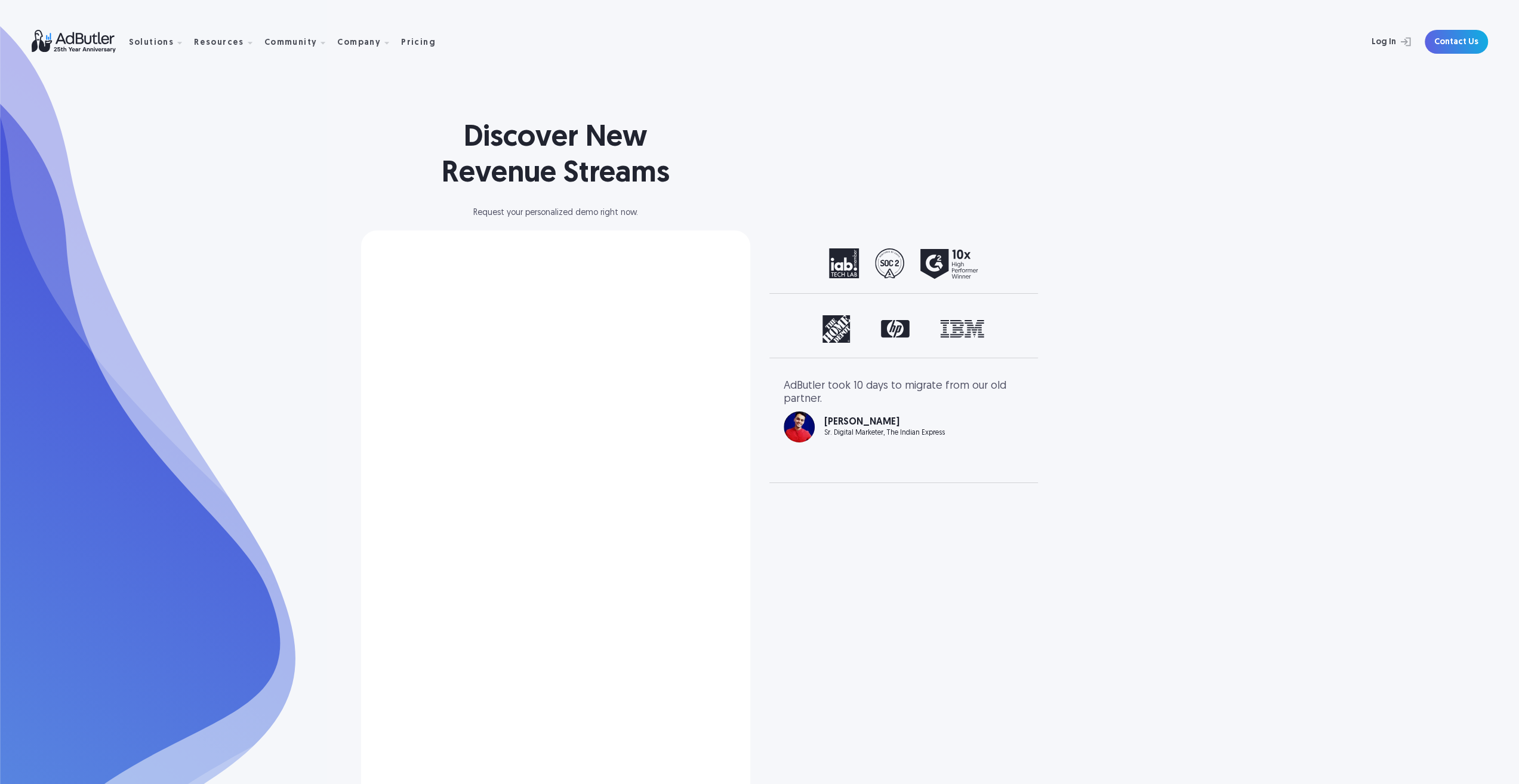
select select "[GEOGRAPHIC_DATA]"
select select "North America"
